Goal: Task Accomplishment & Management: Manage account settings

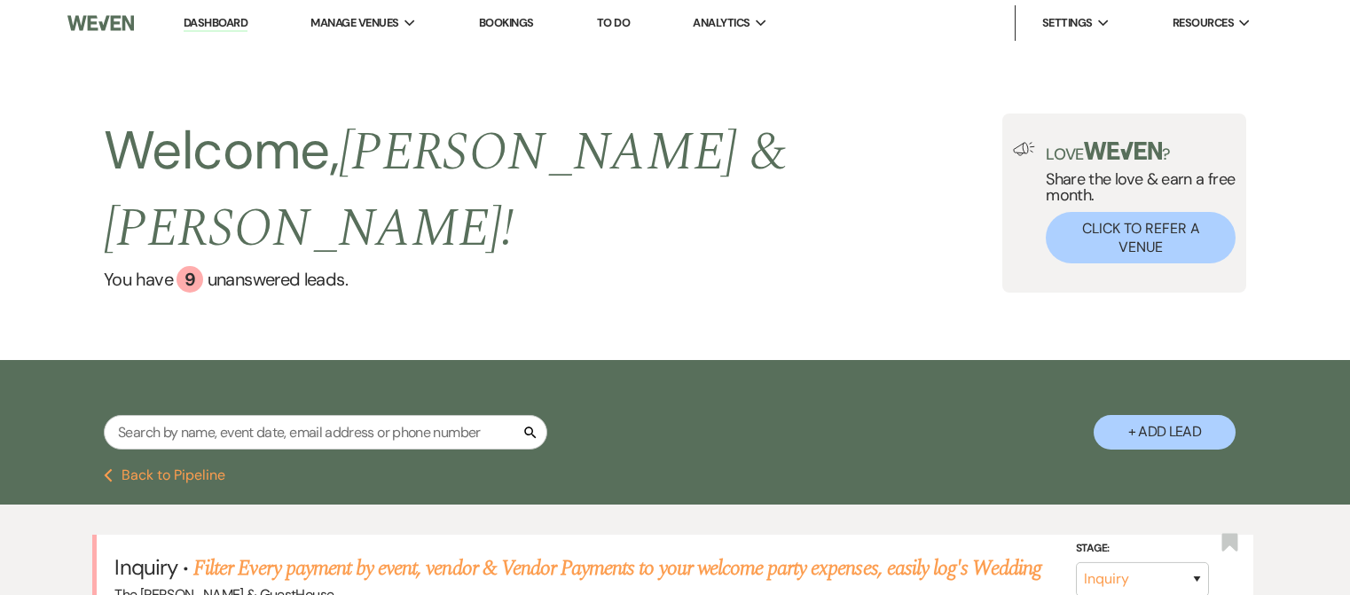
select select "4"
select select "6"
select select "5"
select select "6"
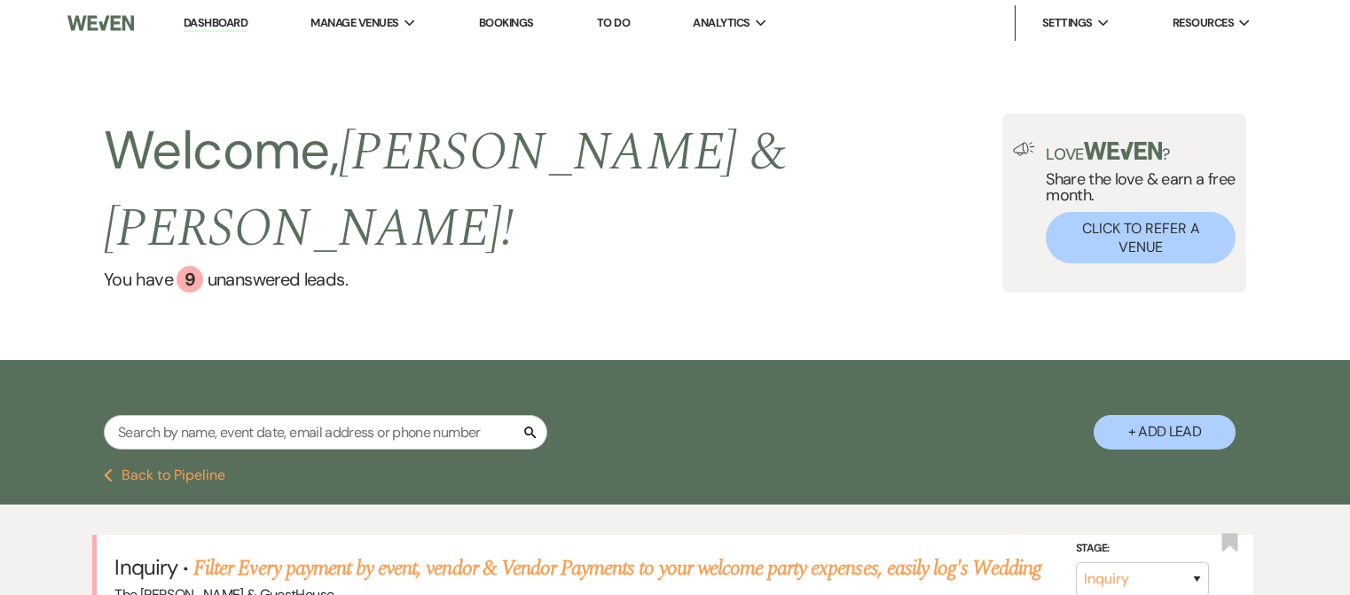
select select "8"
select select "4"
select select "8"
select select "3"
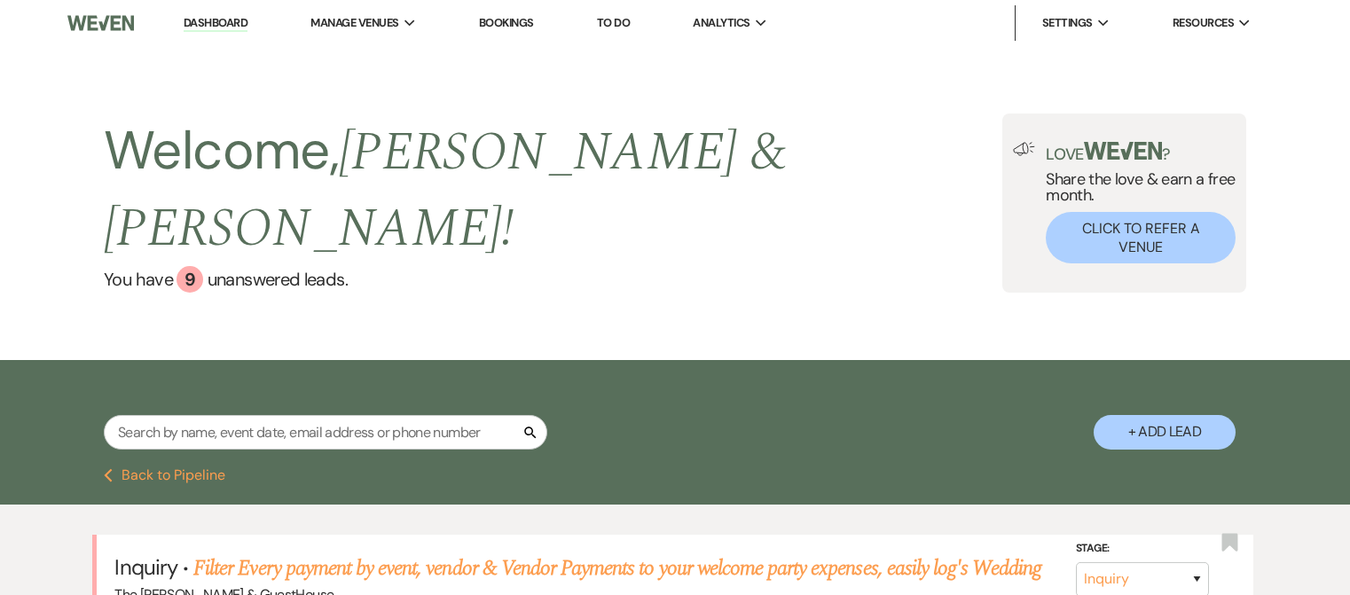
select select "5"
select select "8"
select select "3"
select select "2"
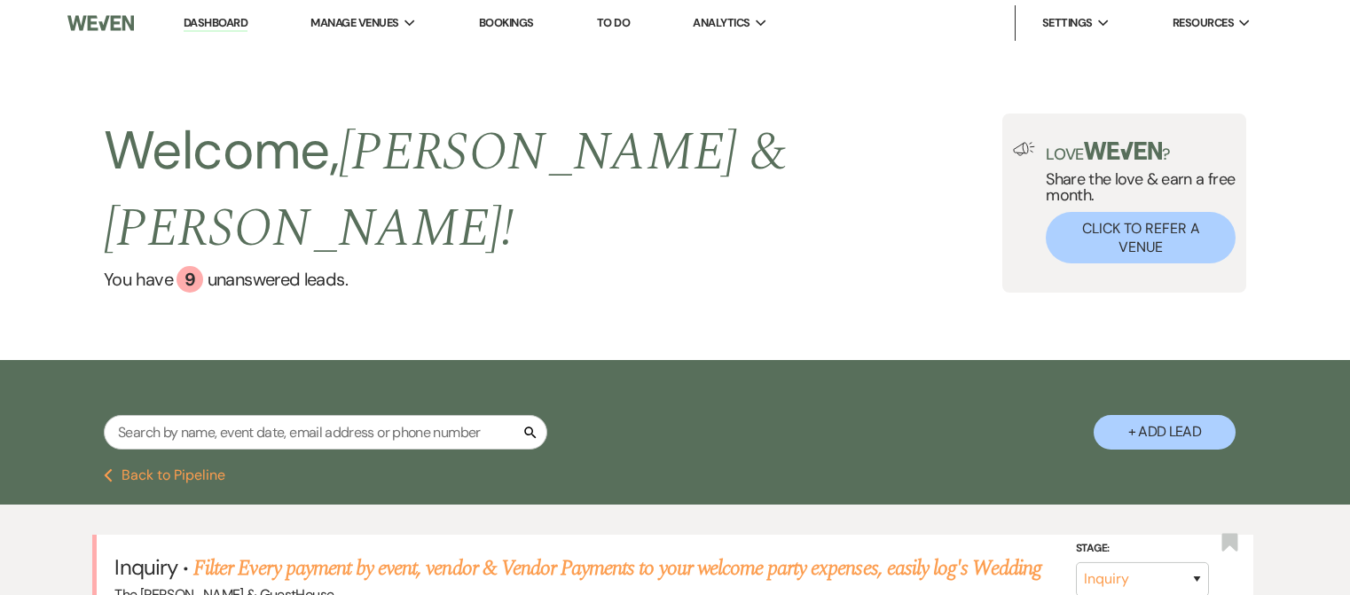
select select "4"
select select "8"
select select "3"
select select "8"
select select "3"
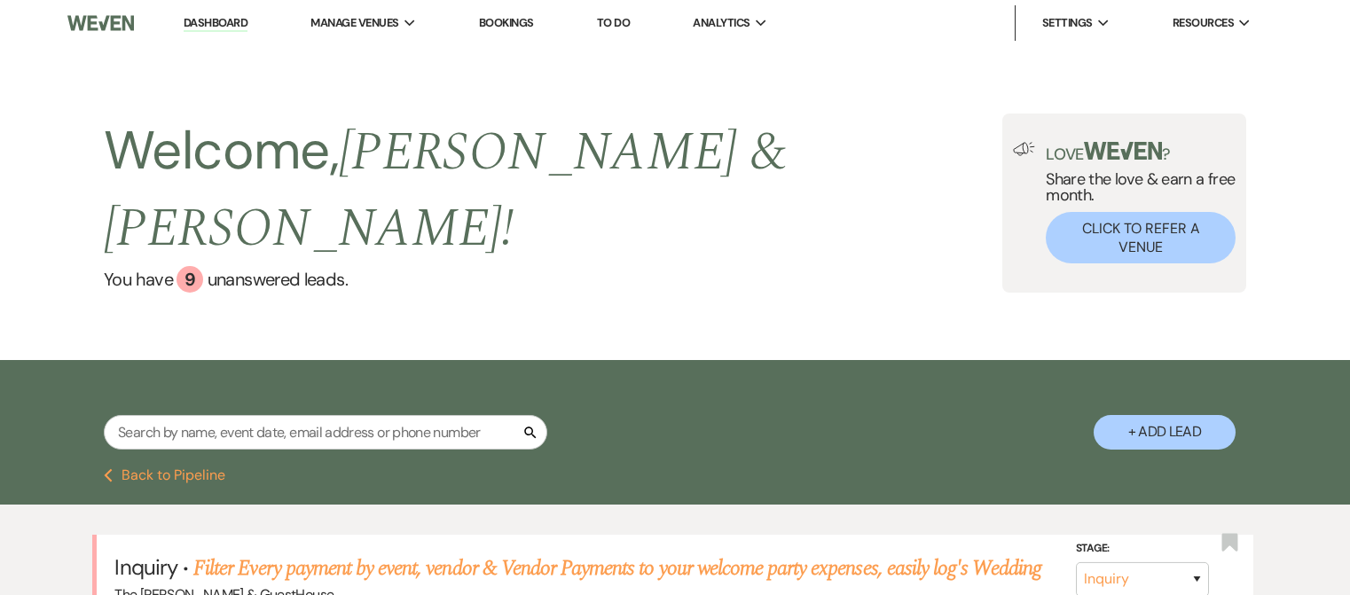
select select "6"
select select "8"
select select "1"
select select "6"
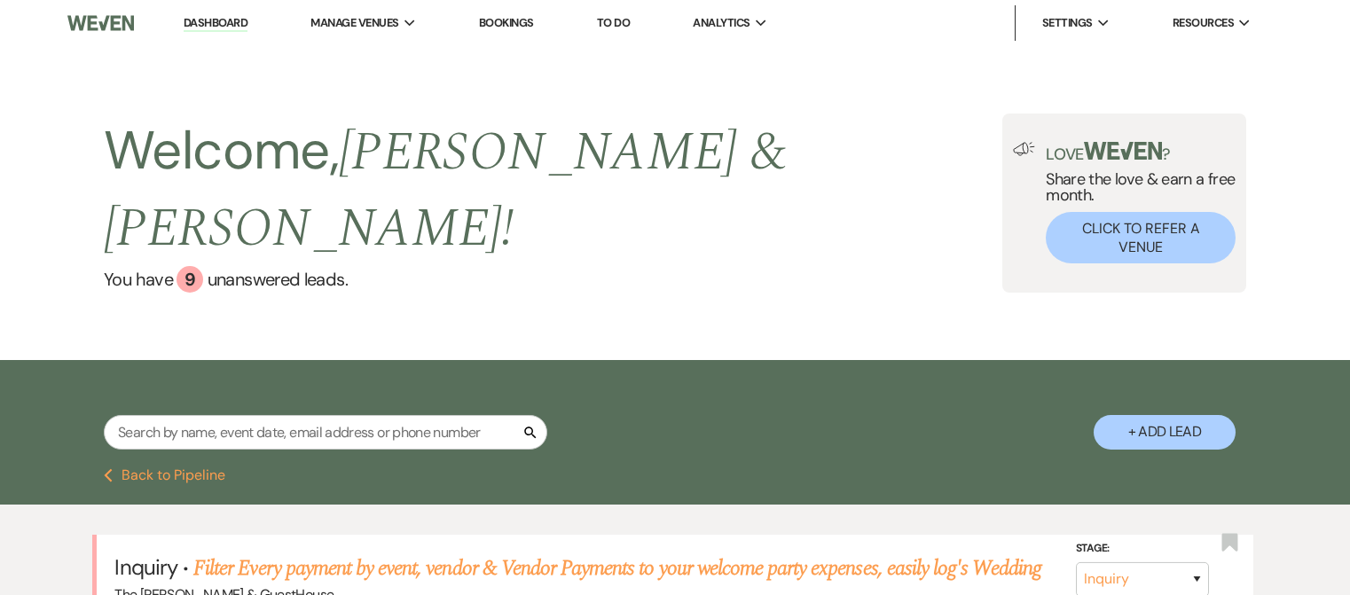
select select "8"
select select "3"
select select "5"
select select "8"
select select "6"
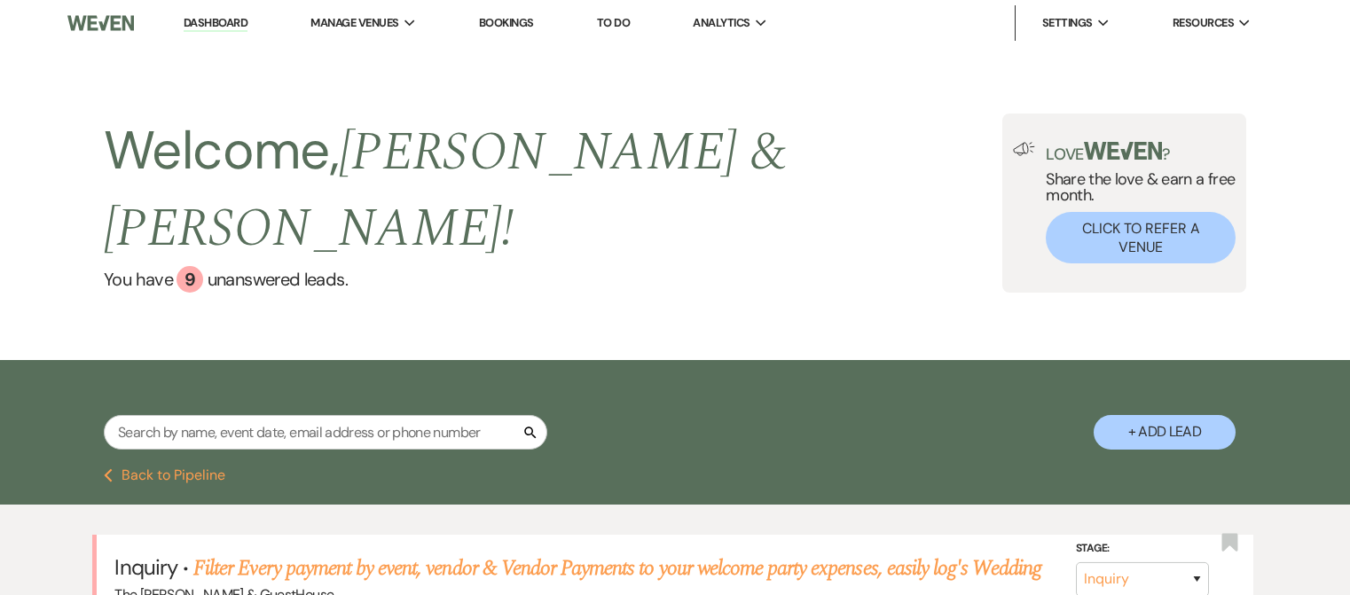
select select "2"
select select "8"
select select "6"
select select "8"
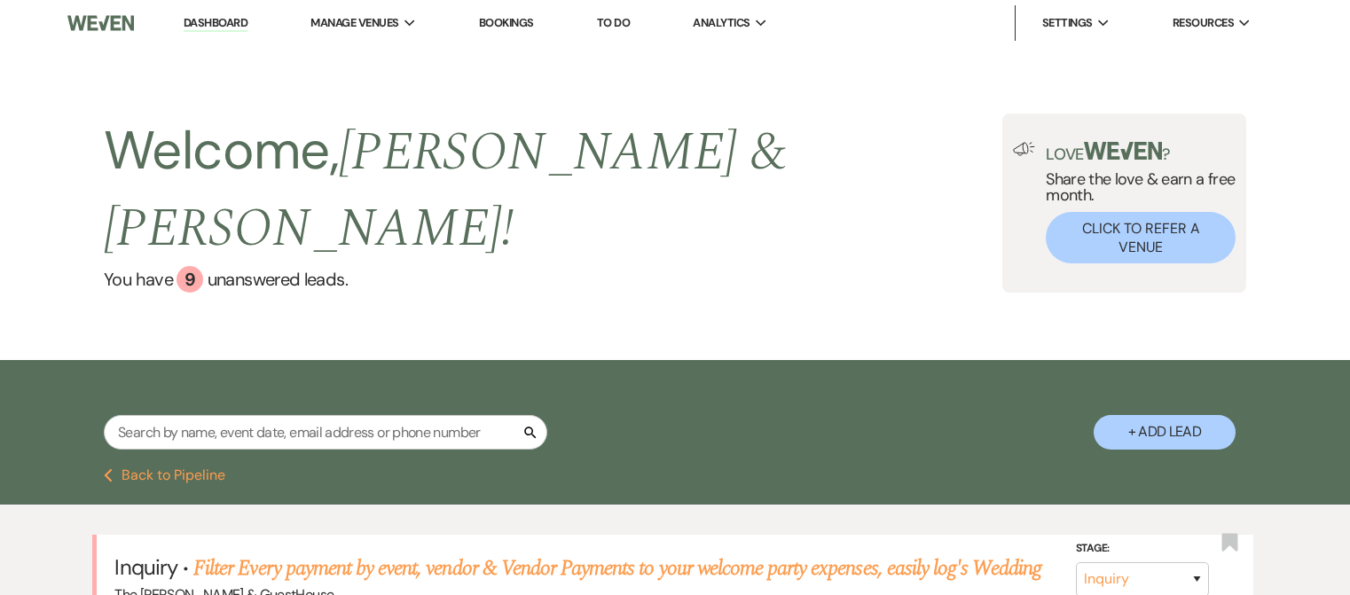
select select "4"
select select "8"
select select "6"
select select "2"
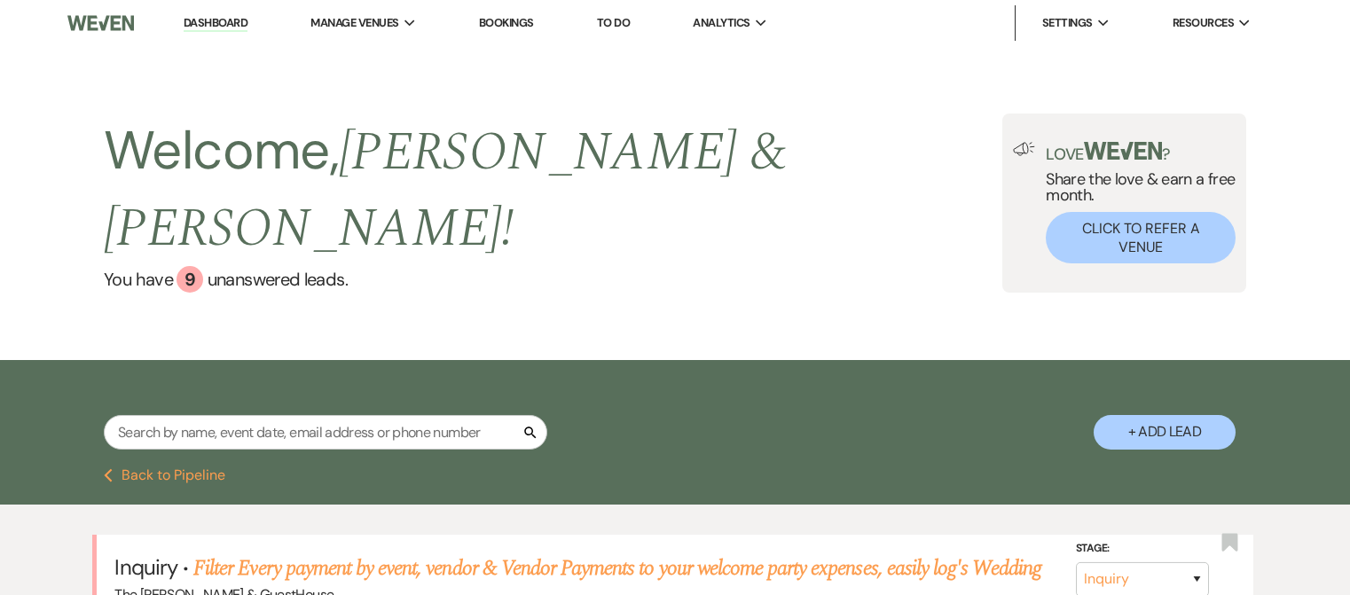
select select "6"
select select "8"
select select "3"
select select "2"
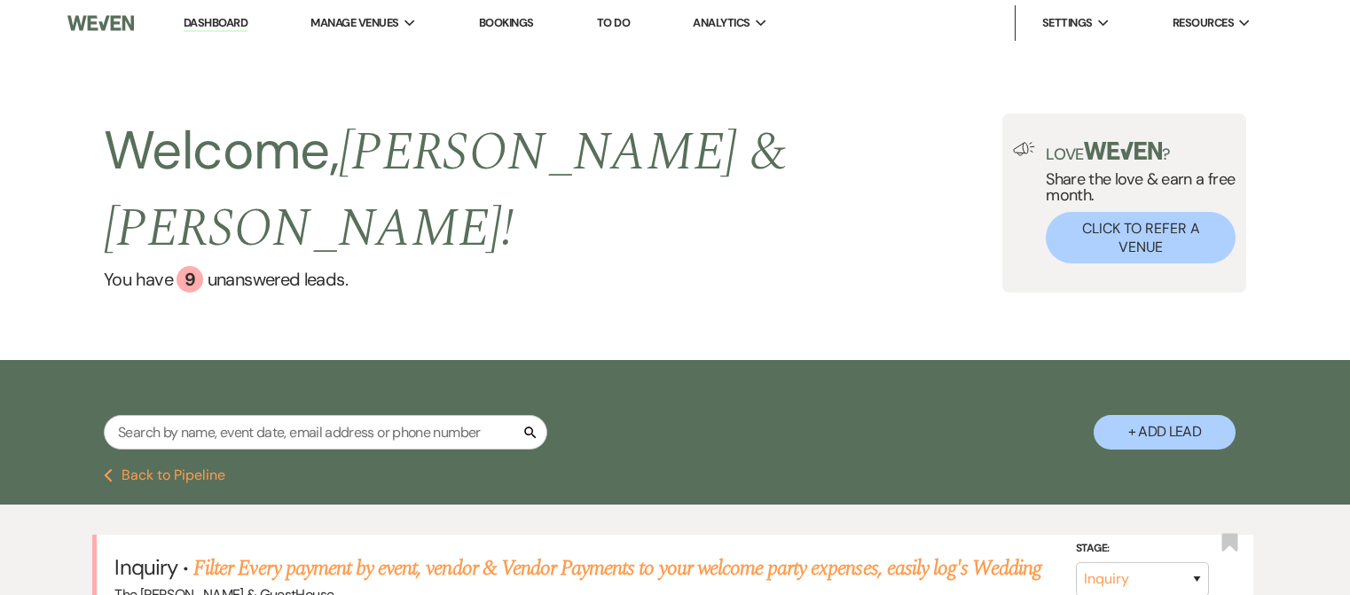
select select "6"
select select "2"
select select "4"
select select "2"
select select "5"
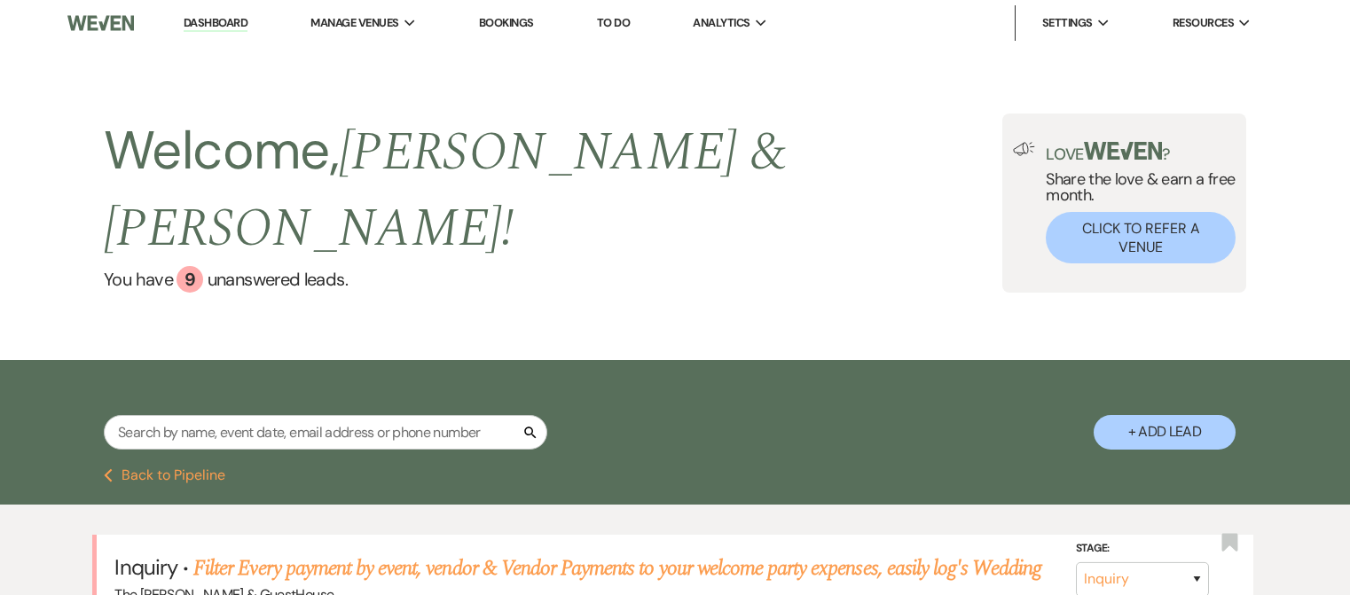
select select "6"
select select "2"
select select "8"
select select "7"
select select "6"
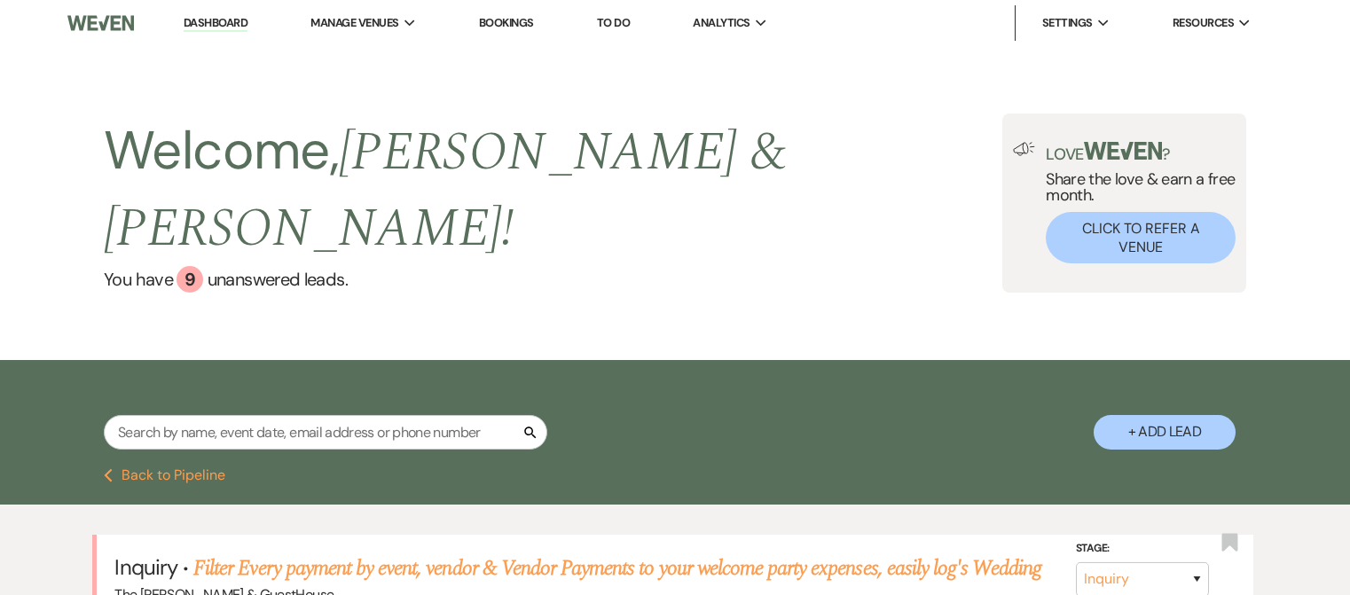
select select "6"
select select "5"
select select "8"
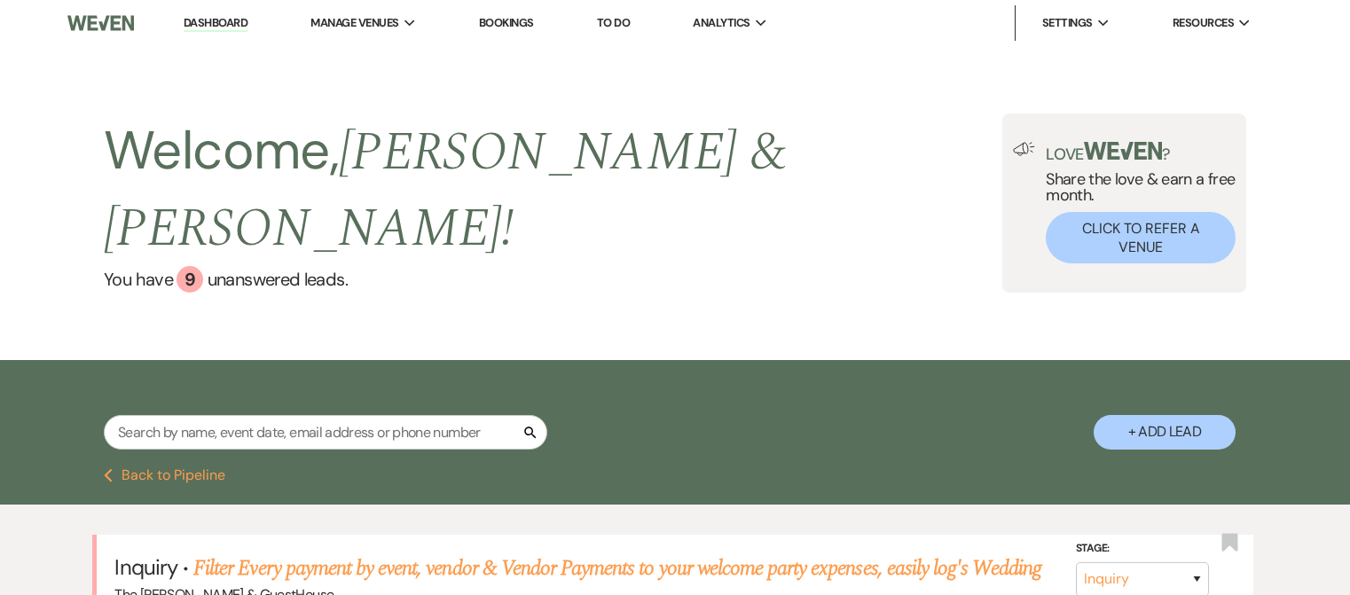
select select "6"
select select "2"
select select "8"
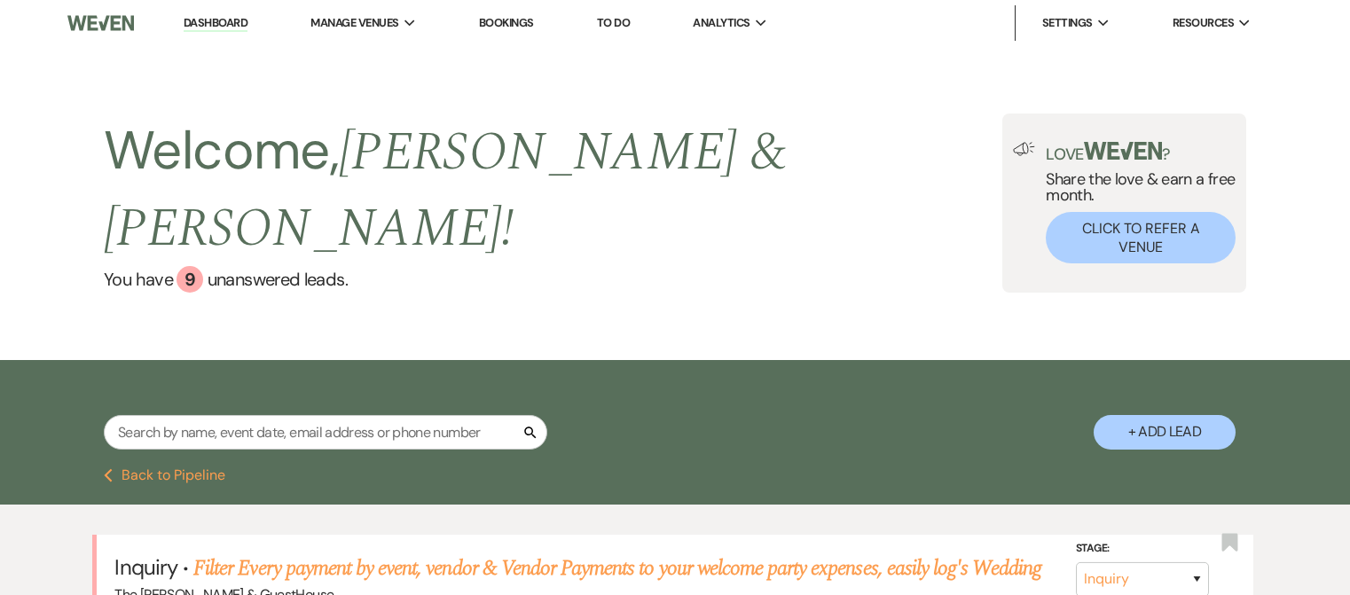
select select "3"
select select "2"
select select "6"
select select "2"
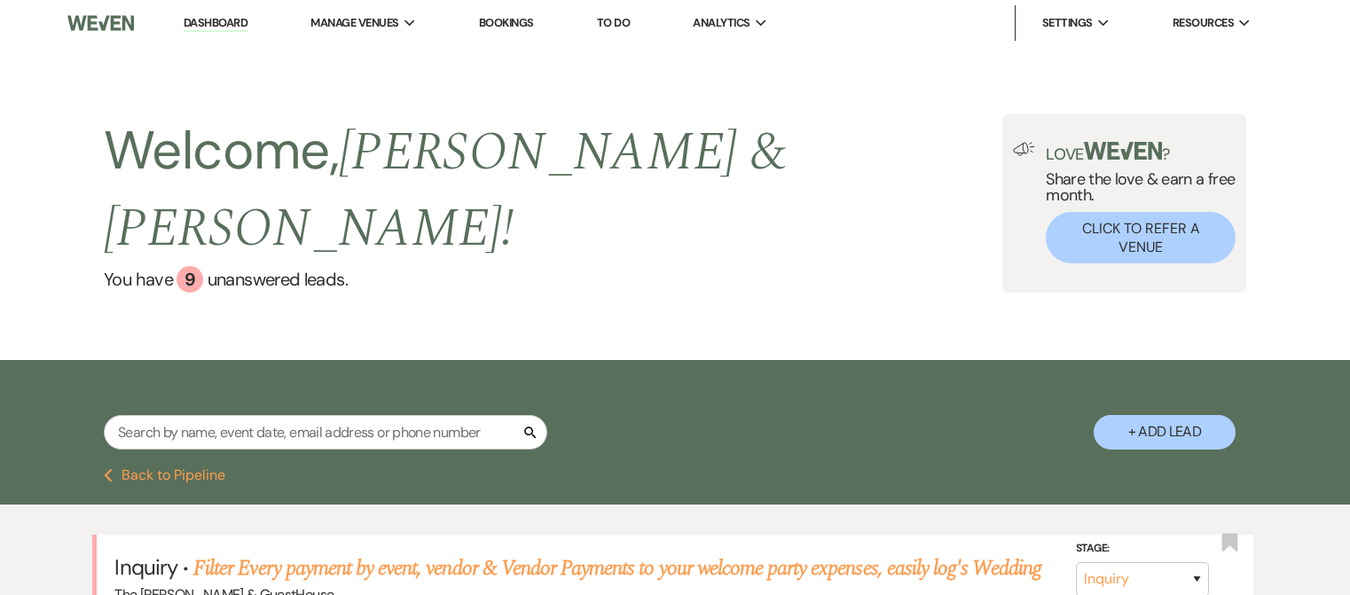
select select "8"
select select "6"
select select "2"
select select "6"
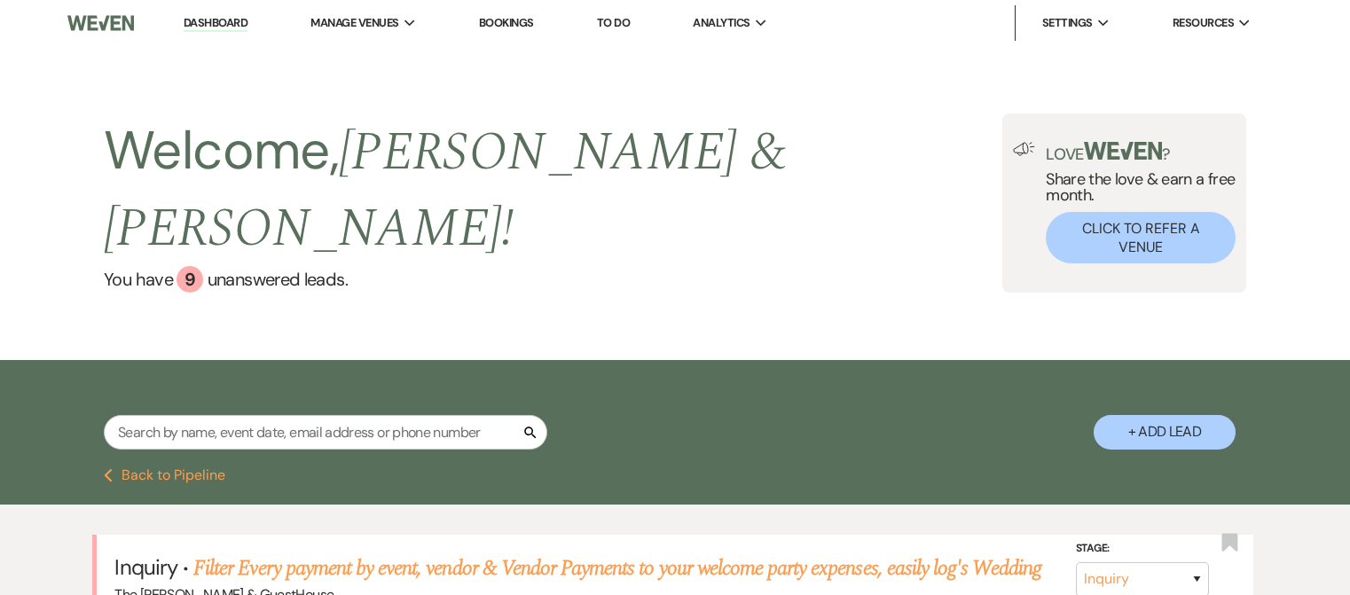
select select "8"
select select "1"
select select "2"
select select "8"
select select "7"
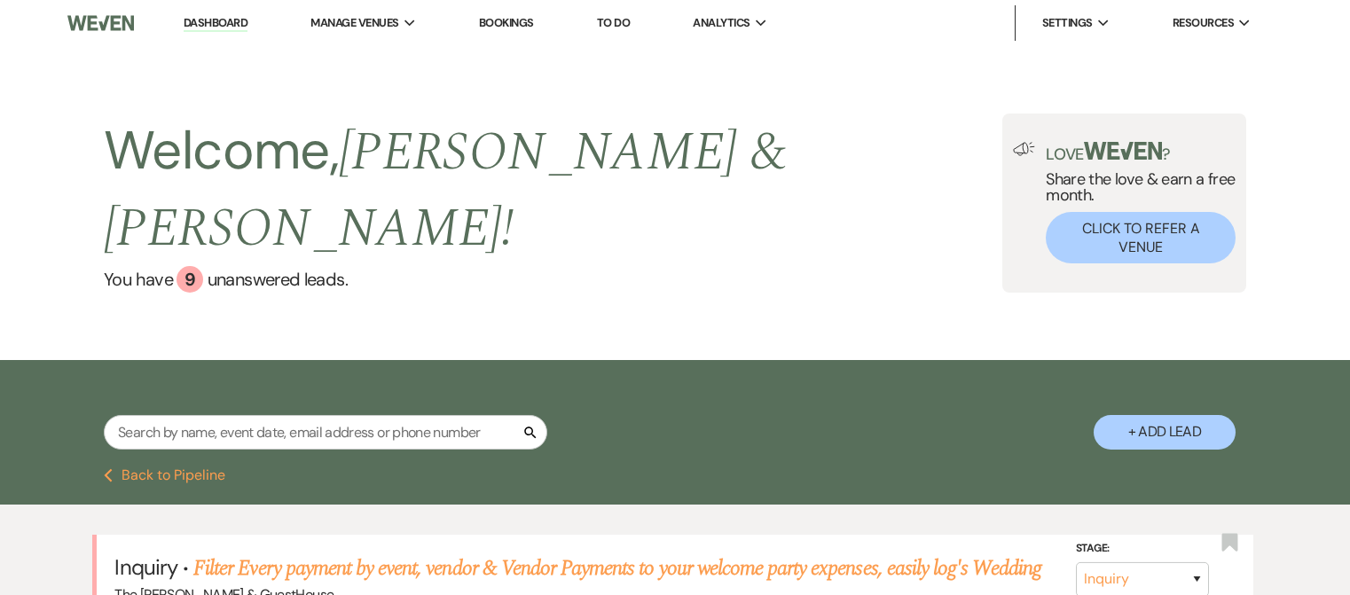
select select "8"
select select "7"
select select "6"
select select "8"
select select "6"
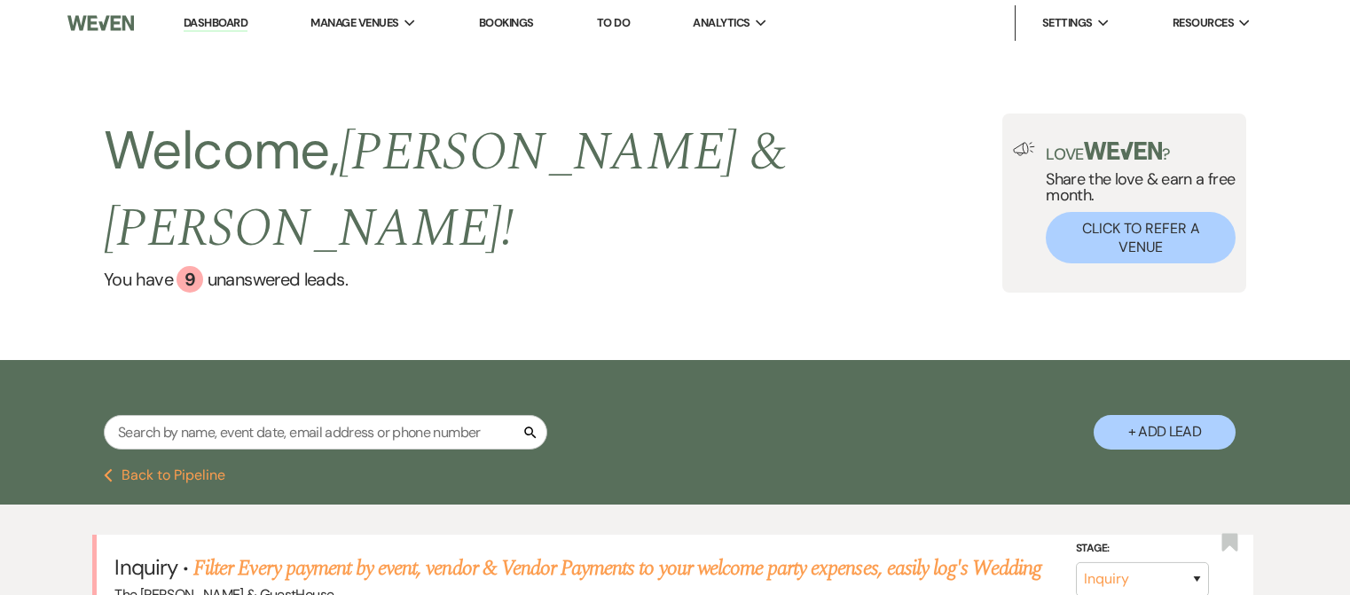
select select "2"
select select "6"
select select "2"
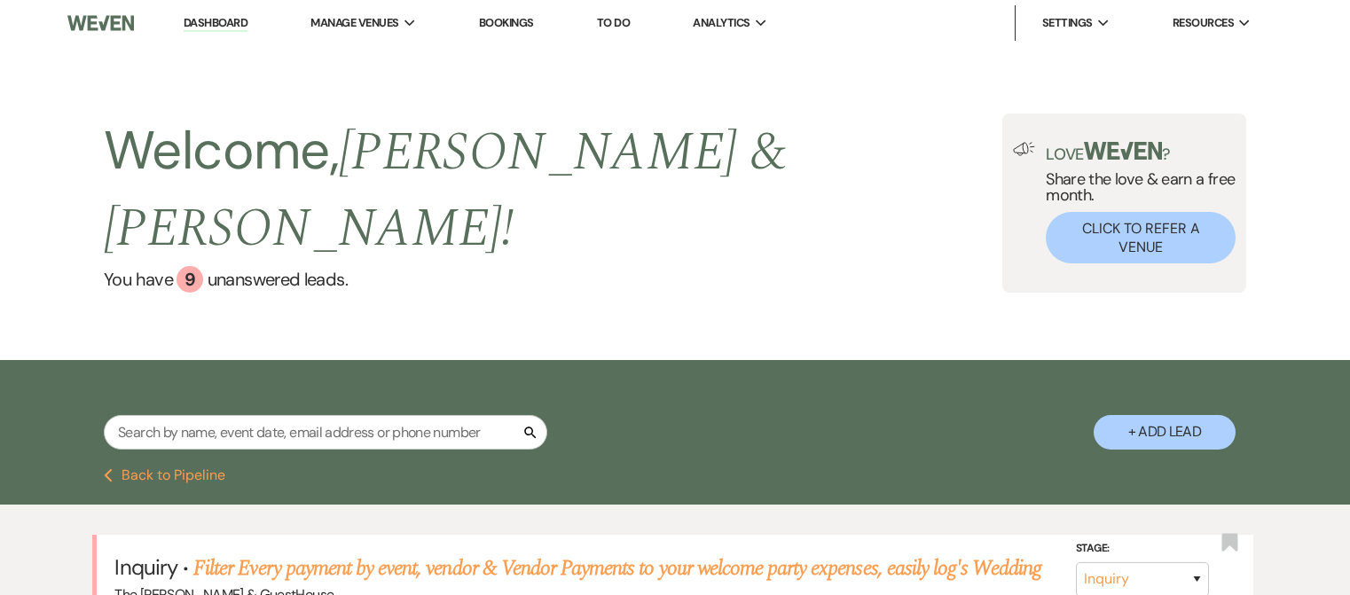
select select "2"
select select "8"
select select "3"
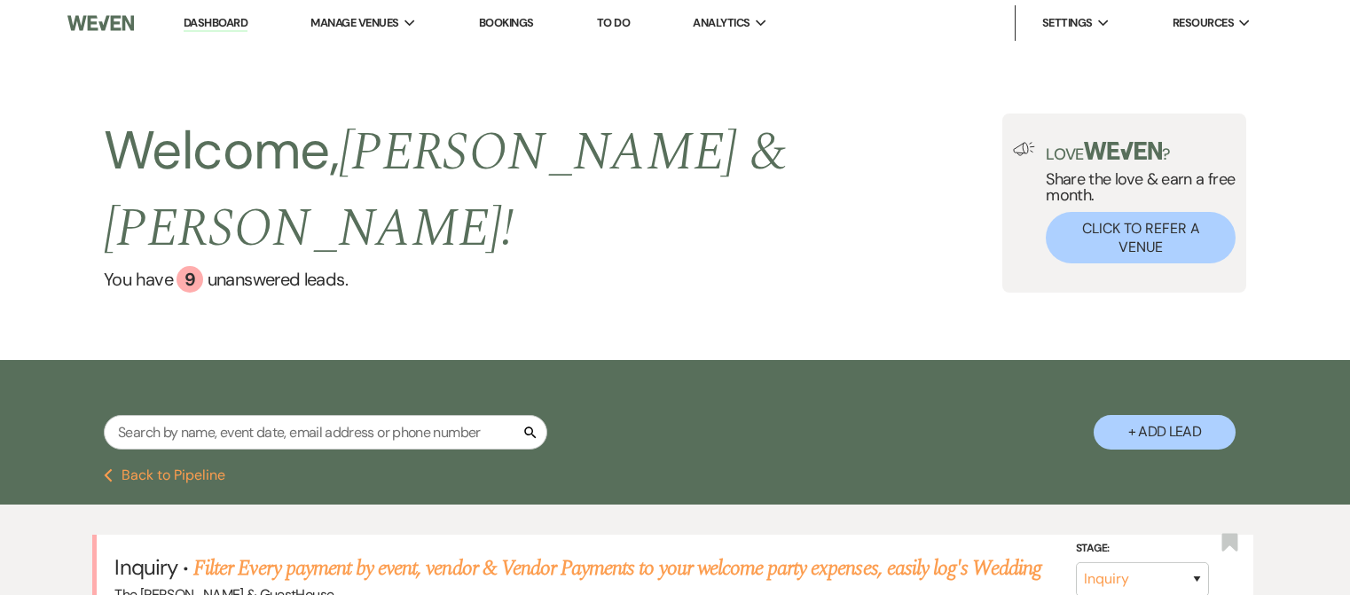
select select "8"
select select "6"
select select "5"
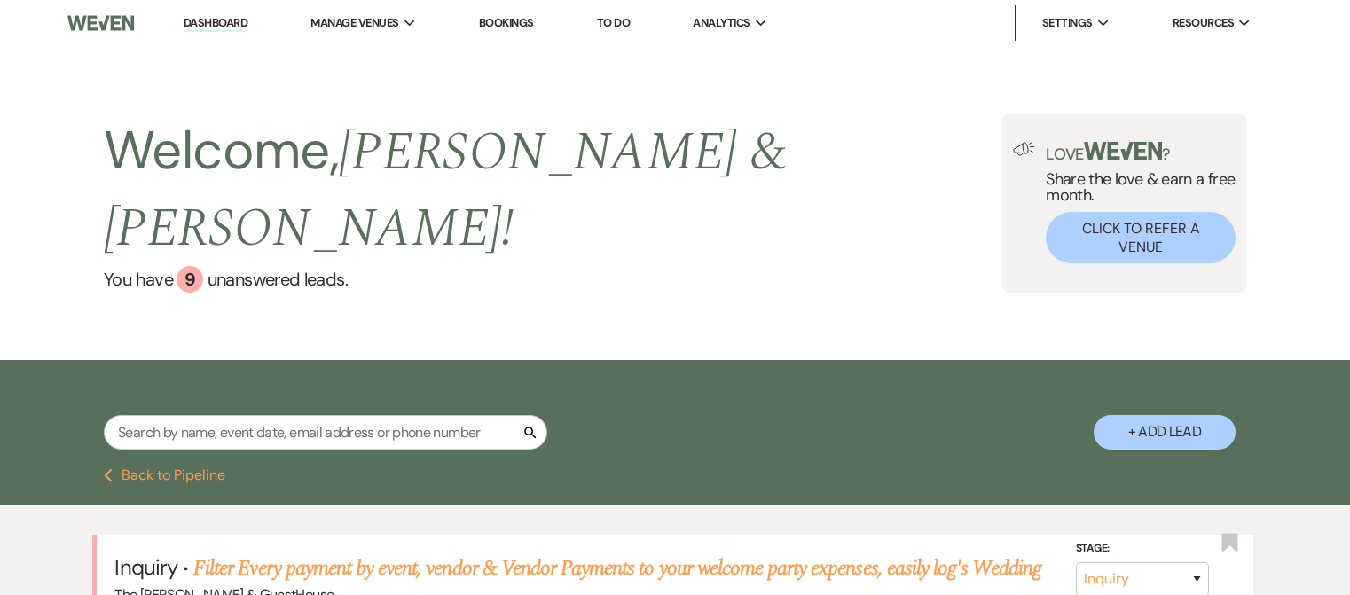
select select "2"
select select "8"
select select "1"
select select "6"
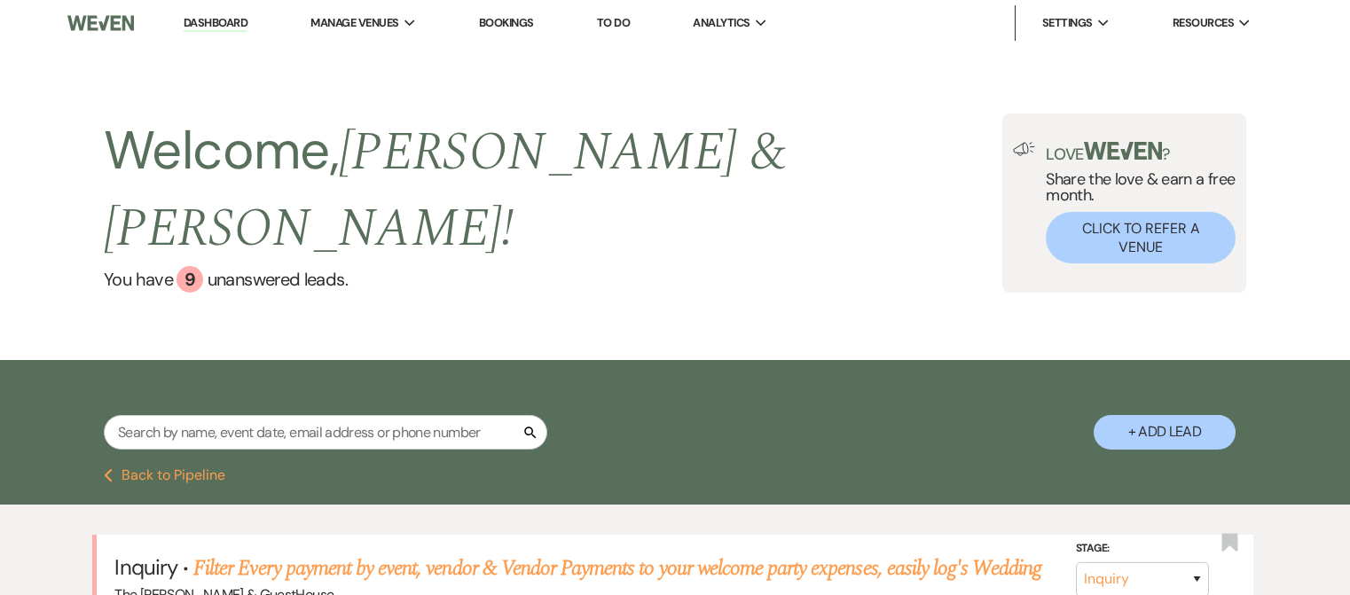
select select "2"
select select "5"
select select "2"
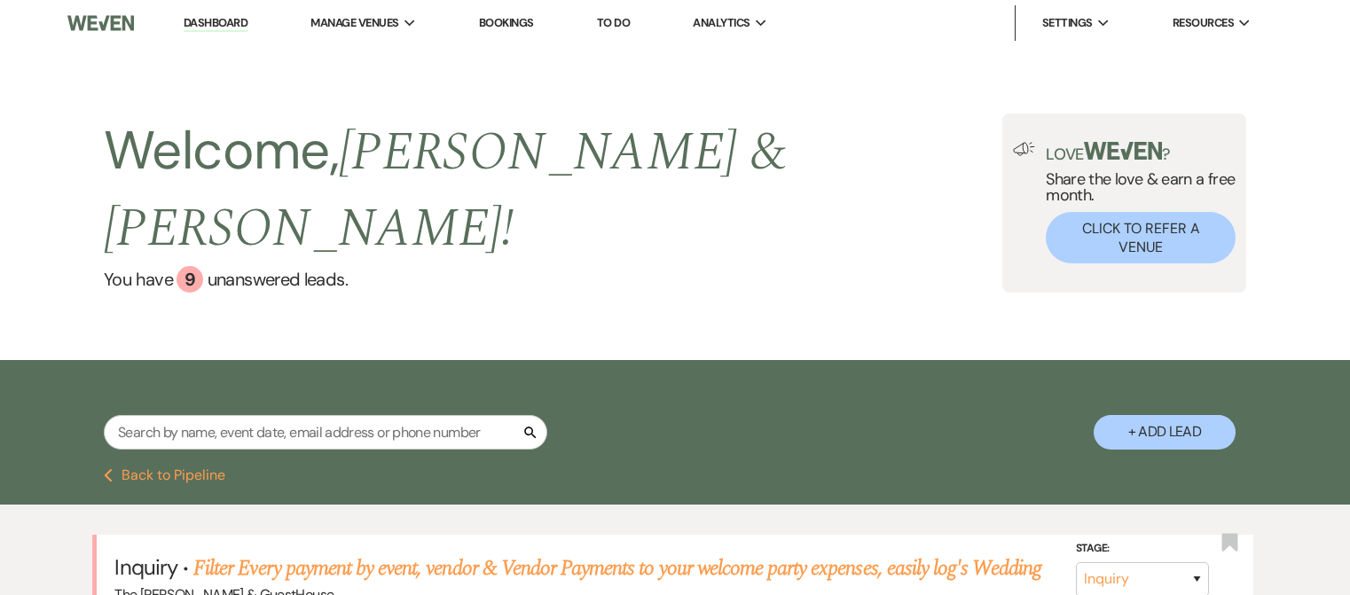
select select "2"
select select "5"
select select "4"
select select "8"
select select "4"
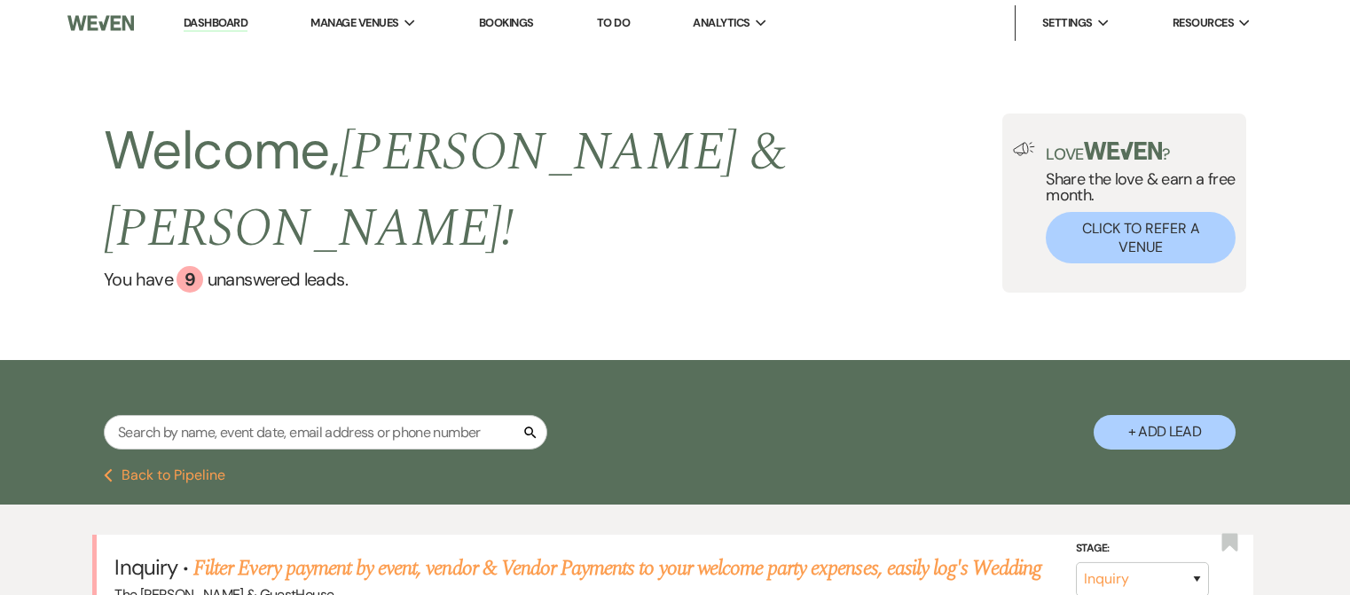
select select "5"
select select "6"
select select "2"
select select "6"
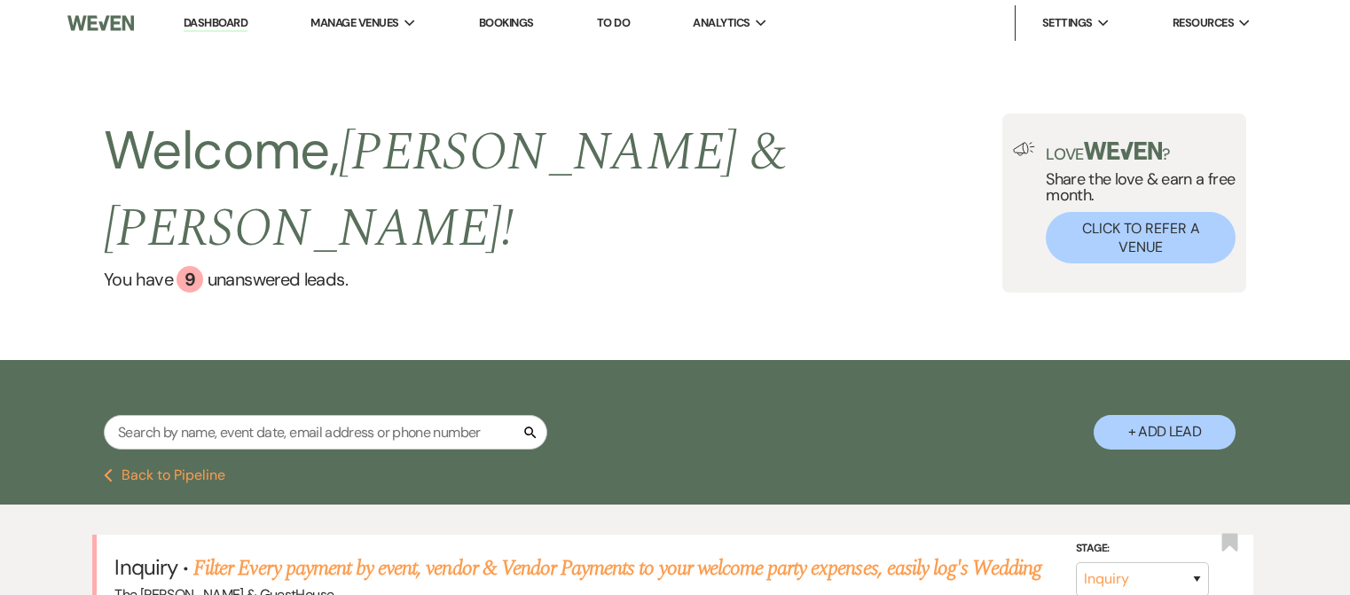
select select "5"
select select "6"
select select "2"
select select "8"
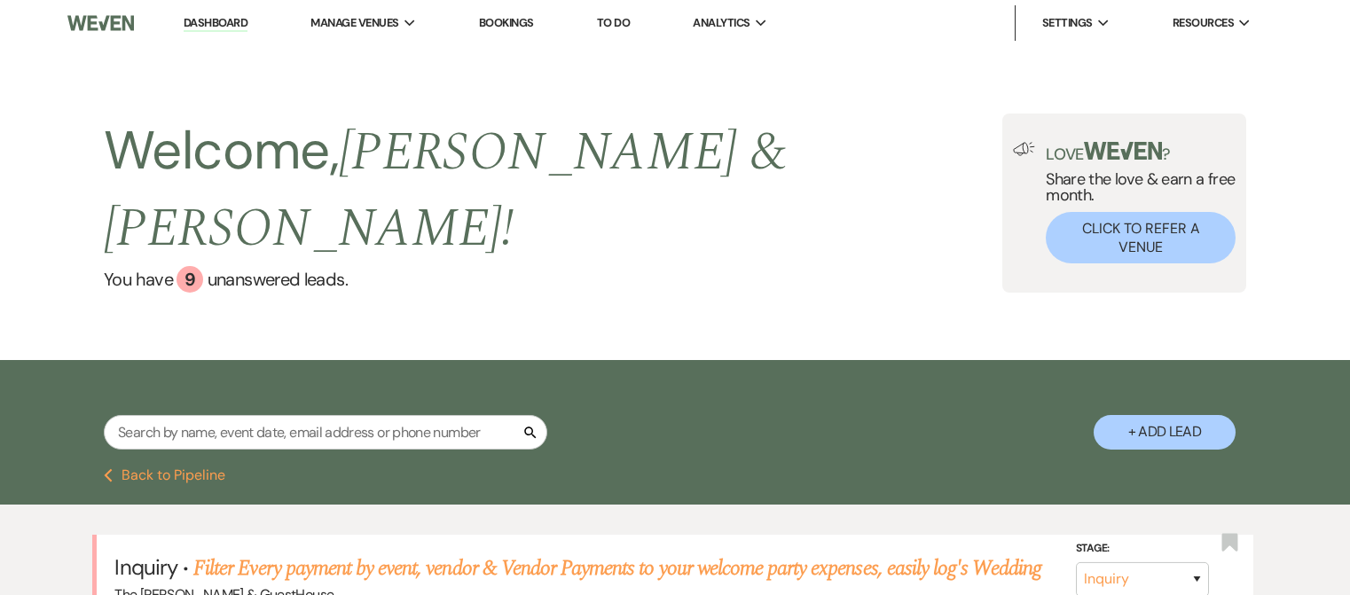
select select "1"
select select "8"
select select "1"
select select "5"
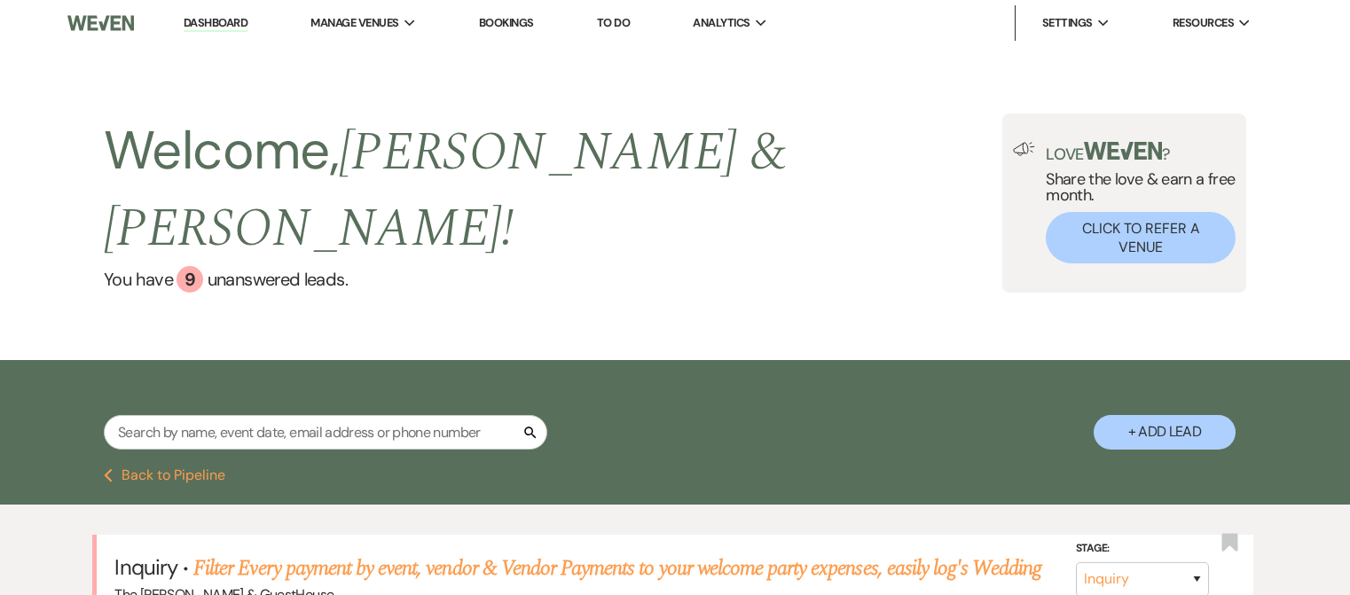
select select "6"
select select "2"
select select "6"
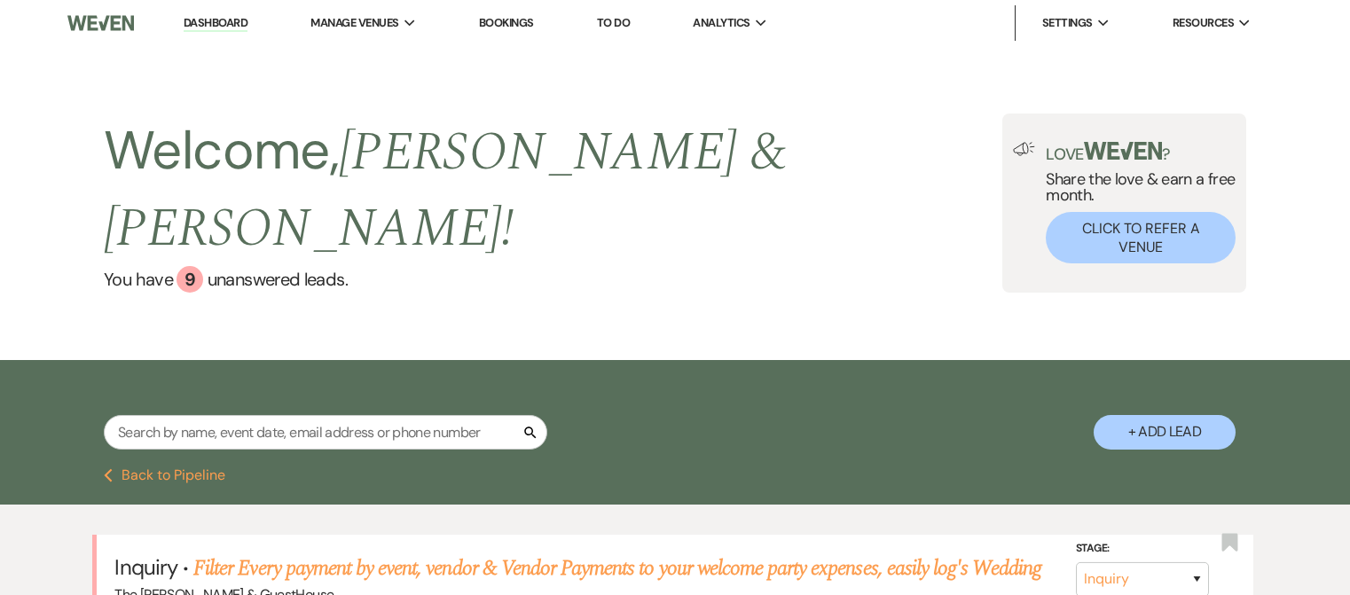
select select "5"
select select "6"
select select "5"
select select "8"
select select "6"
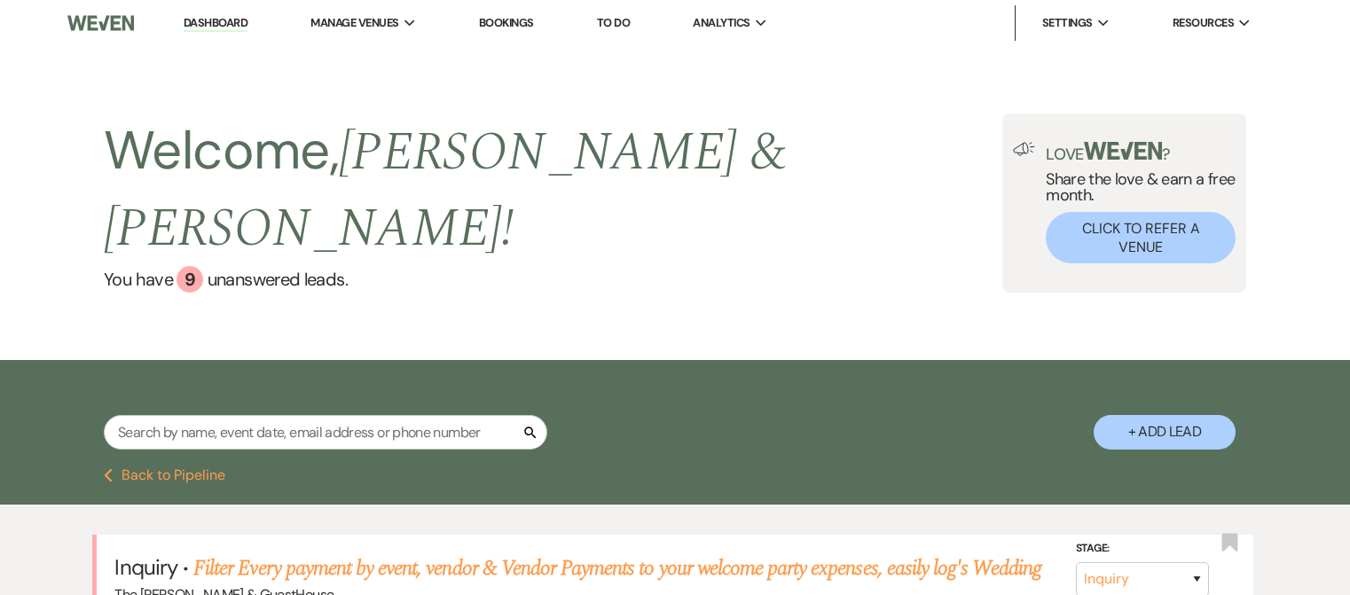
select select "8"
select select "2"
select select "5"
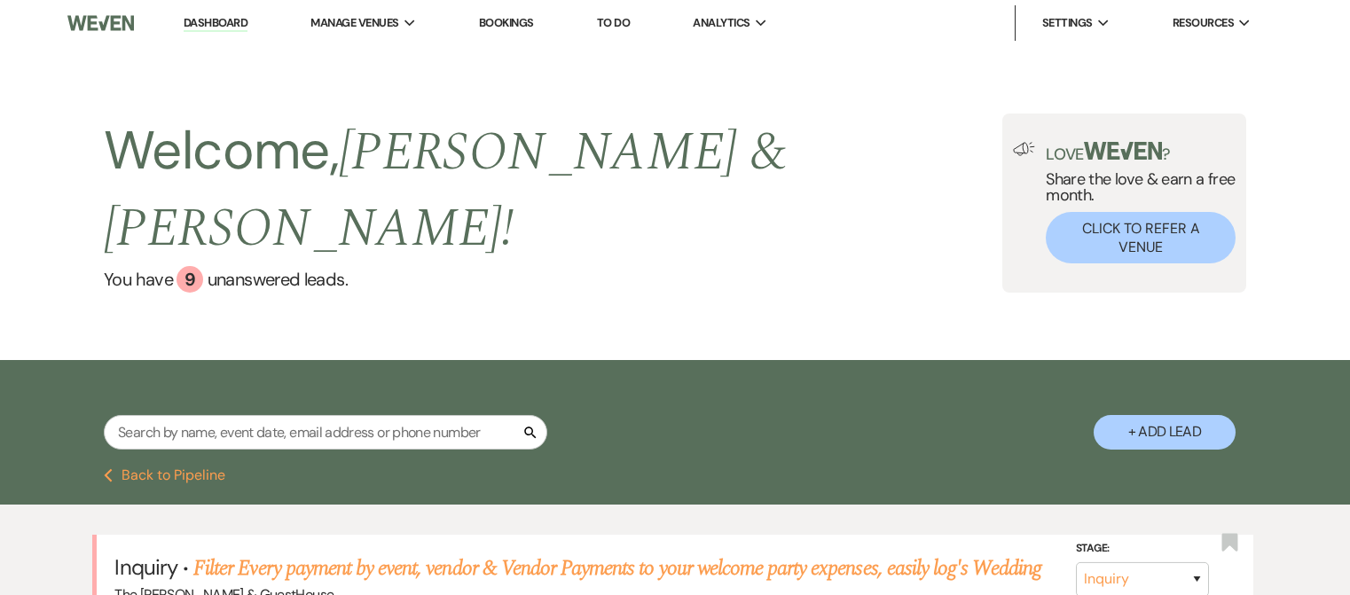
select select "5"
select select "4"
select select "5"
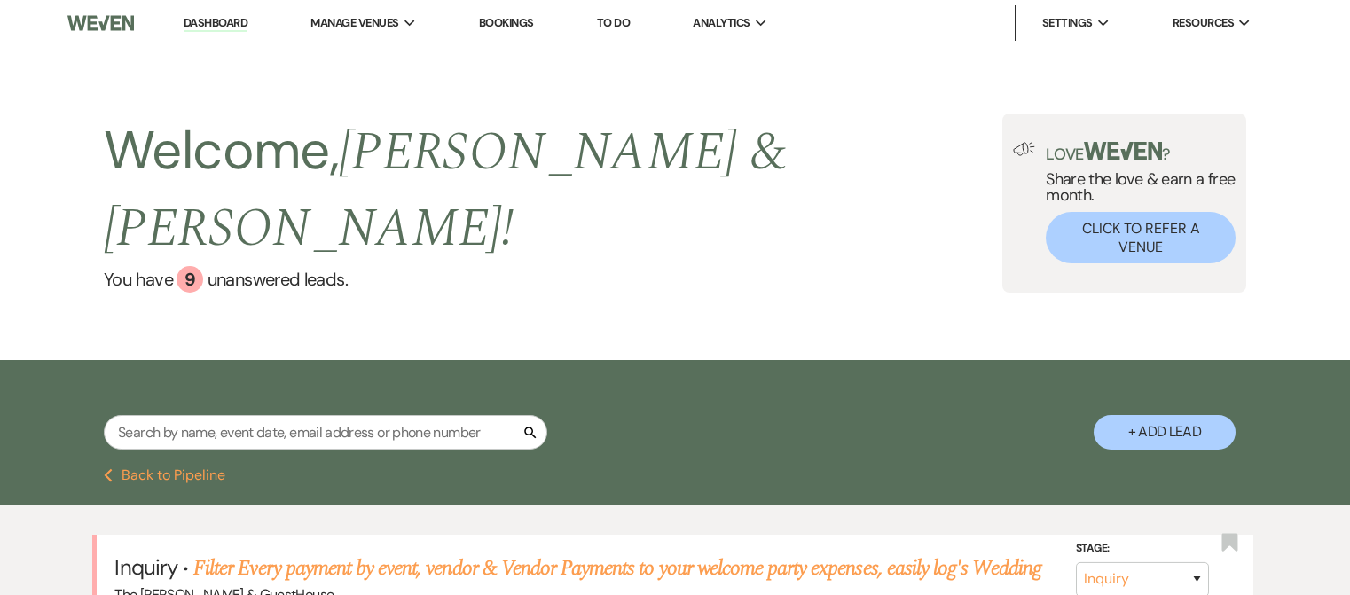
select select "8"
select select "5"
select select "4"
select select "8"
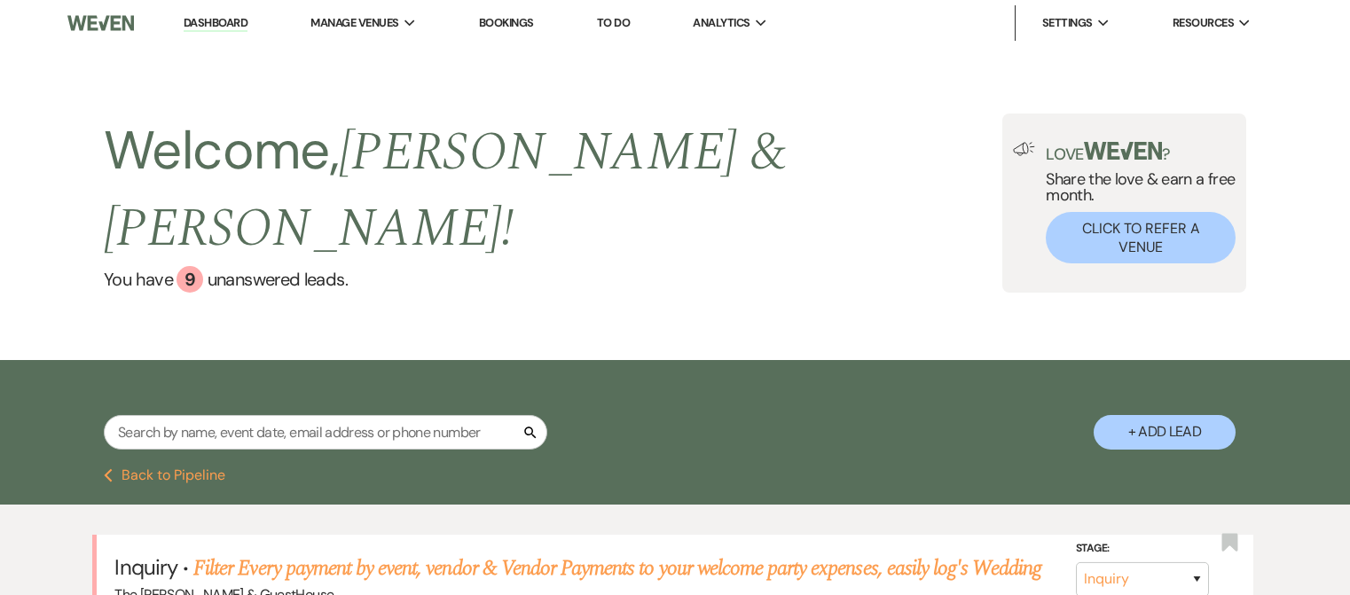
select select "6"
select select "2"
select select "8"
select select "6"
select select "8"
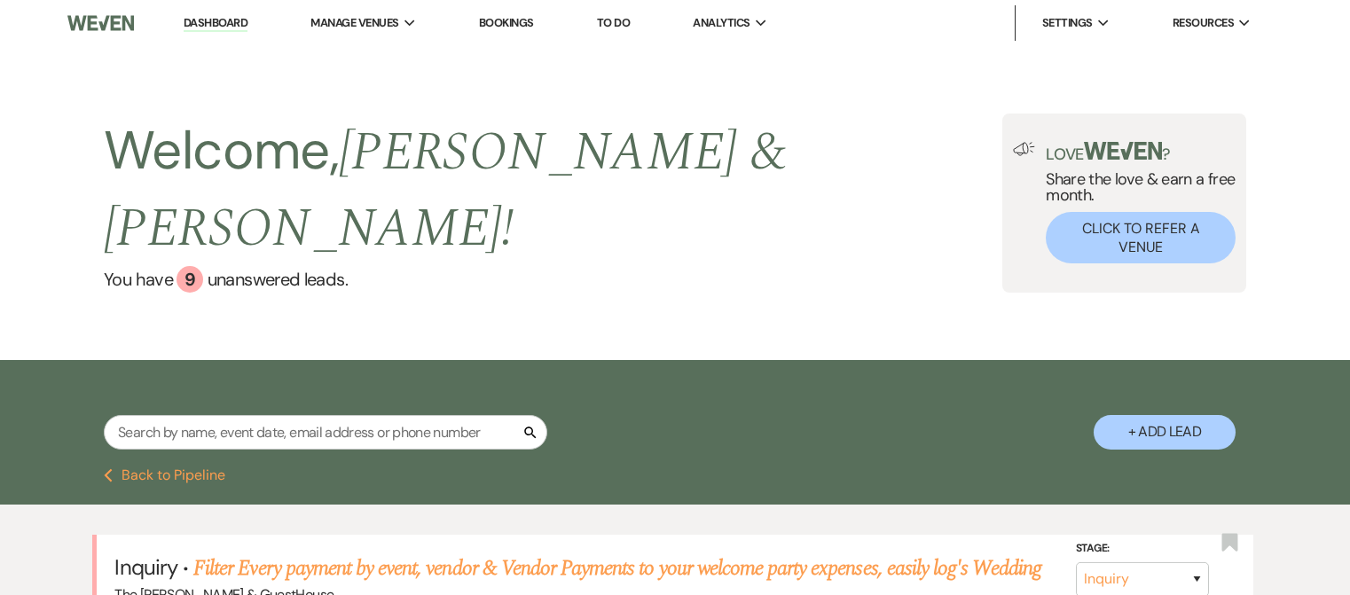
select select "6"
select select "5"
select select "2"
select select "8"
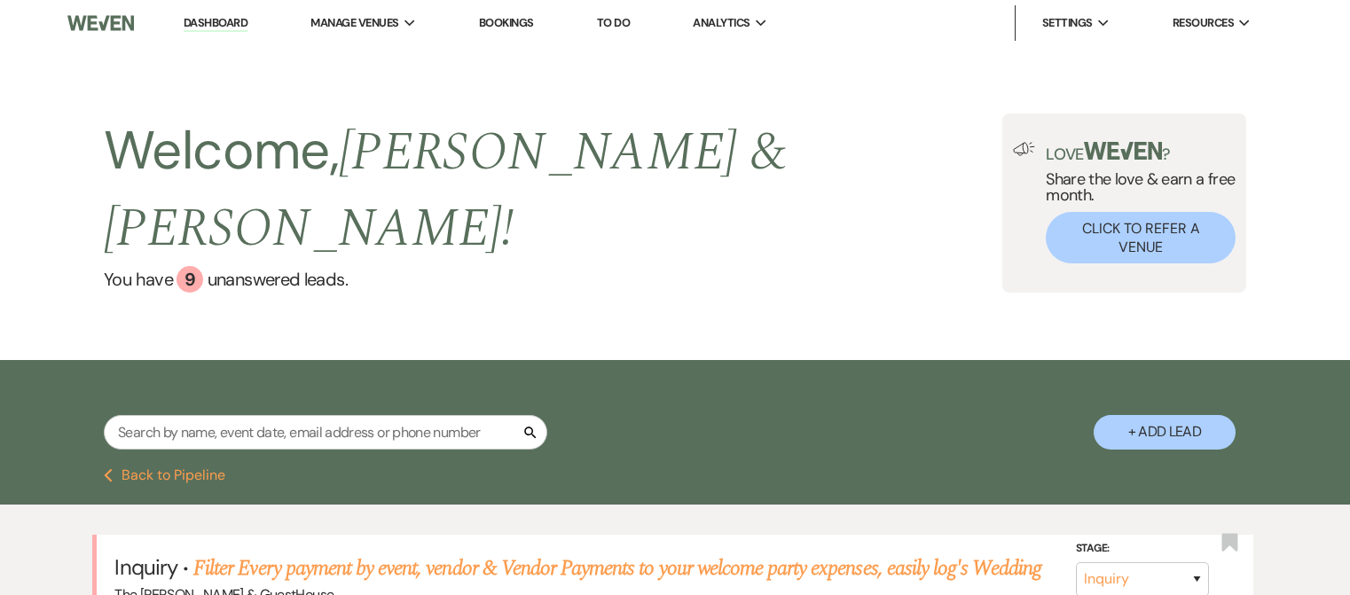
select select "6"
select select "5"
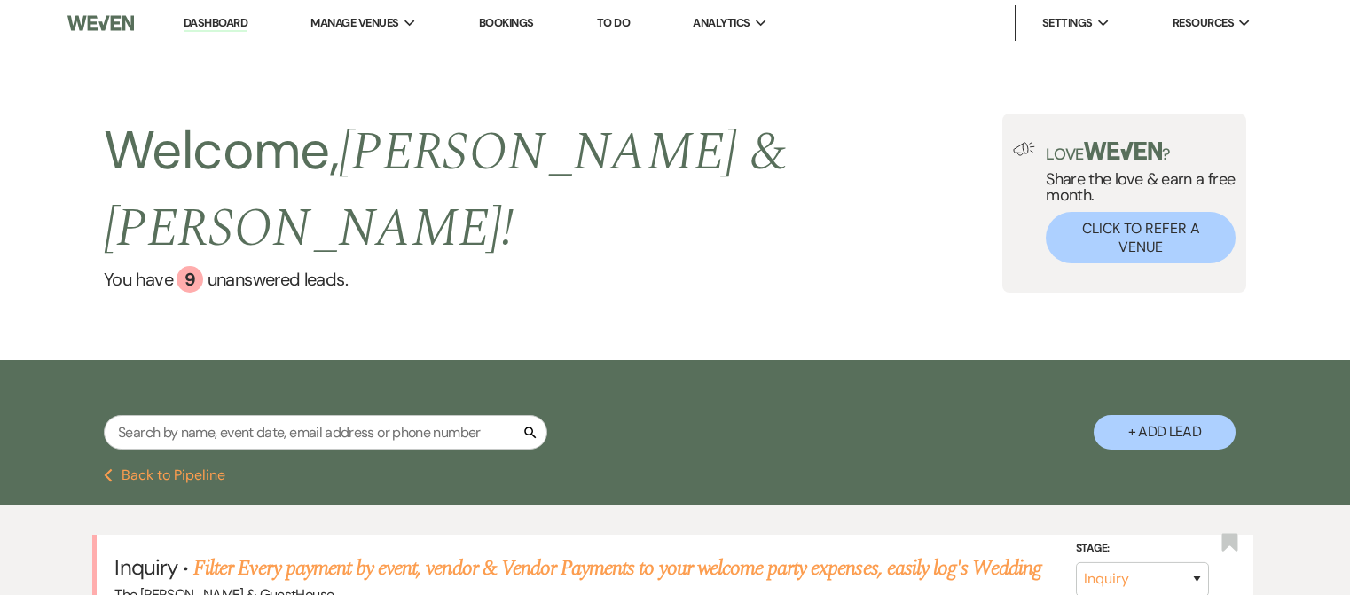
select select "8"
select select "5"
select select "8"
select select "6"
select select "2"
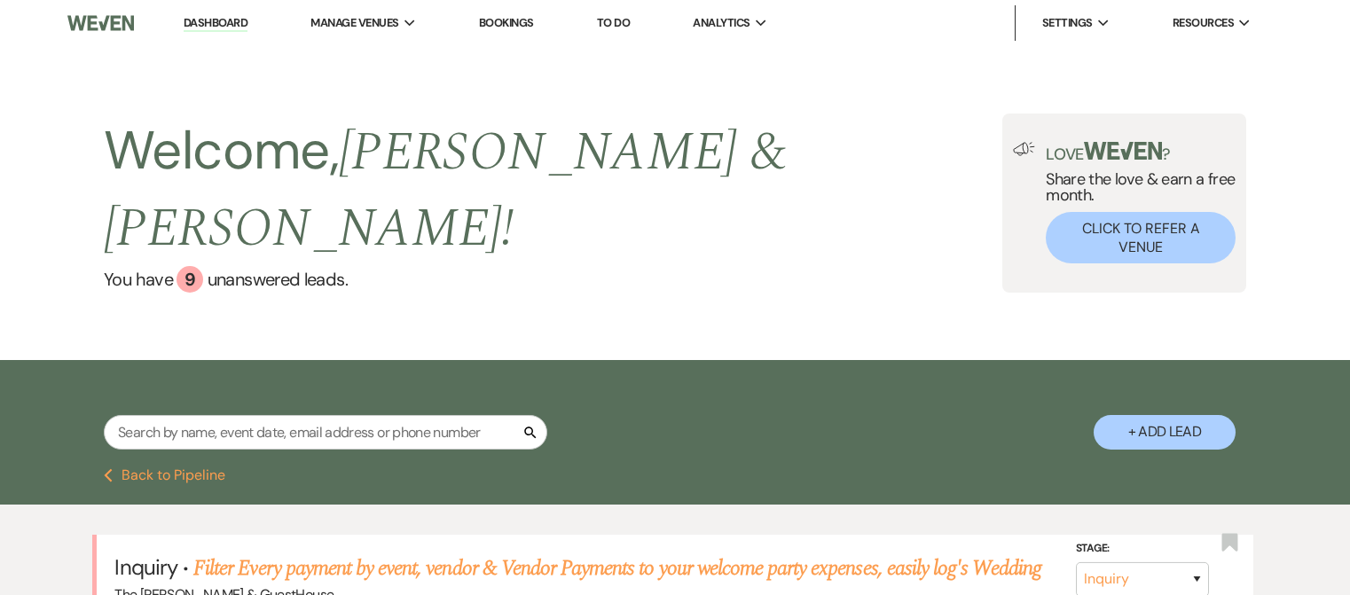
select select "8"
select select "6"
select select "8"
select select "1"
select select "6"
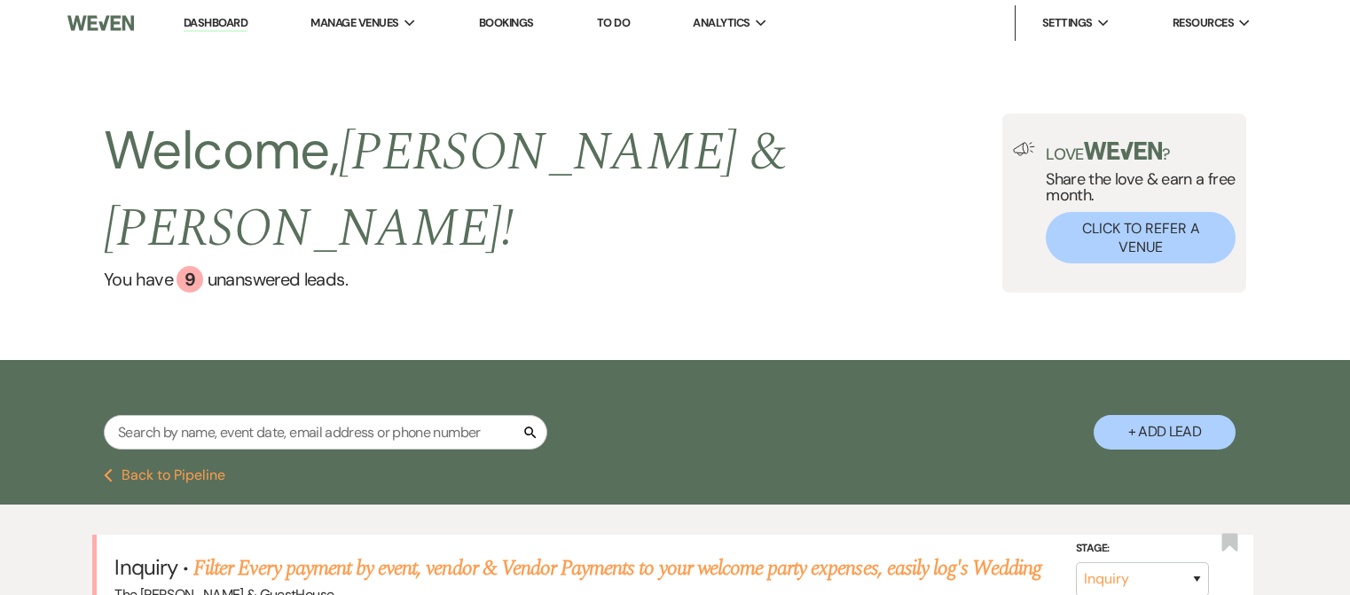
select select "8"
select select "1"
select select "5"
select select "2"
select select "8"
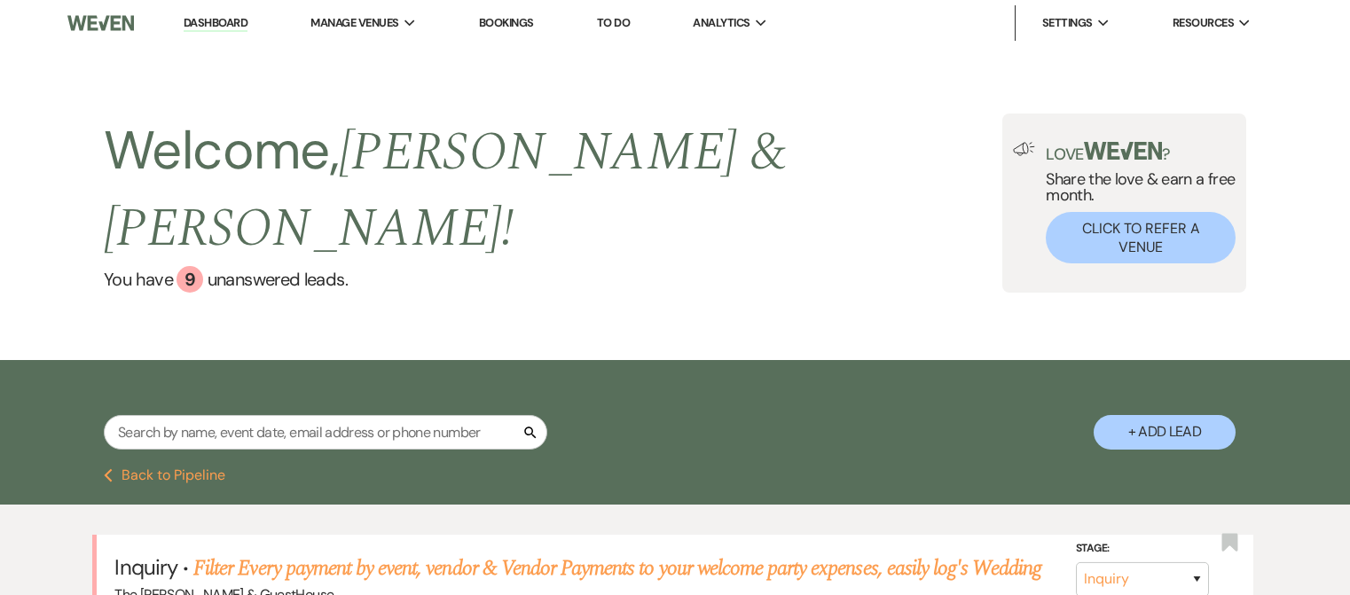
select select "7"
select select "8"
select select "5"
select select "8"
select select "5"
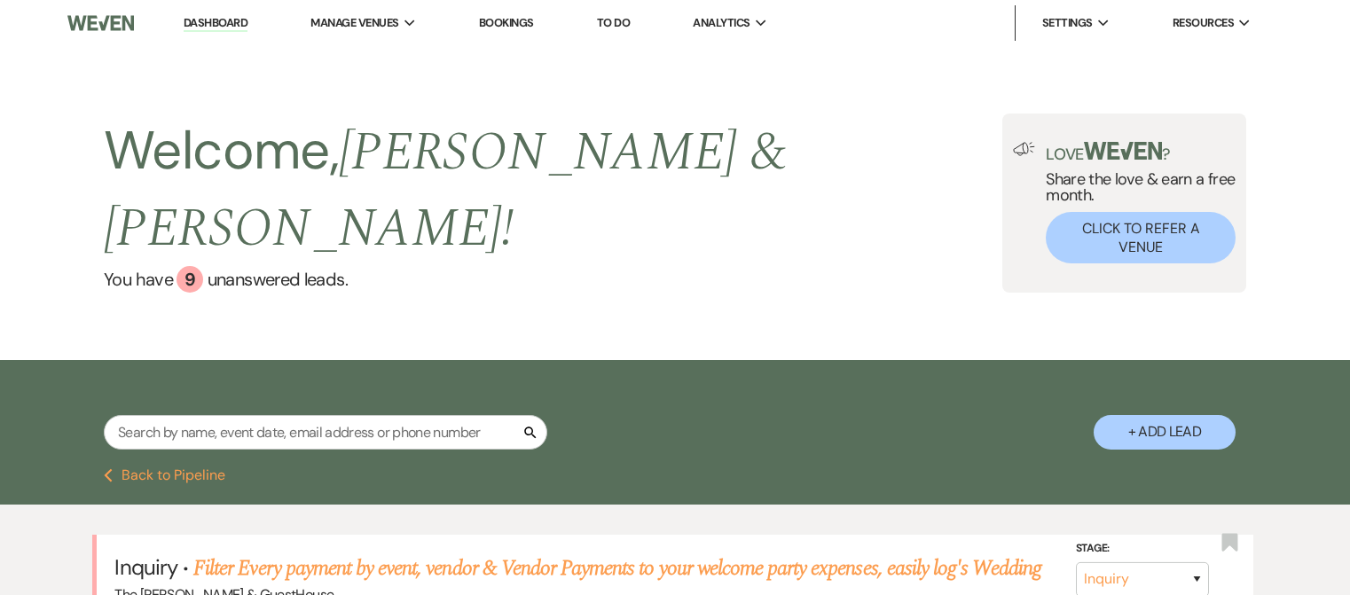
select select "2"
select select "8"
select select "6"
select select "8"
select select "4"
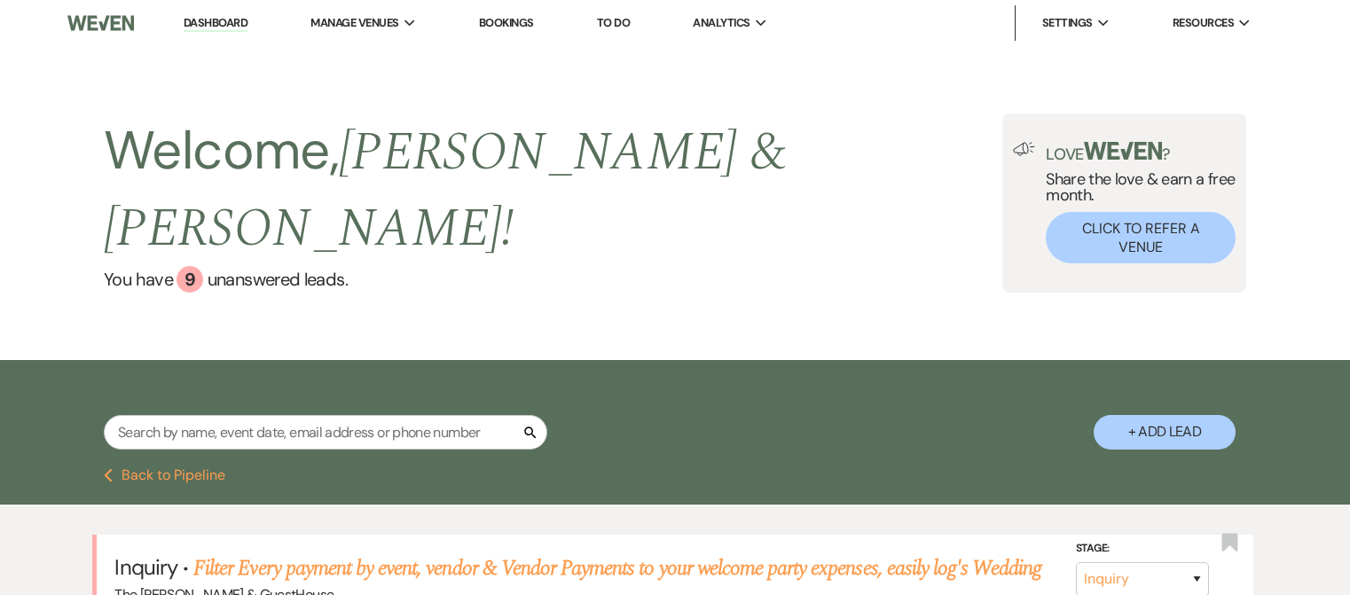
select select "2"
select select "8"
select select "5"
select select "8"
select select "5"
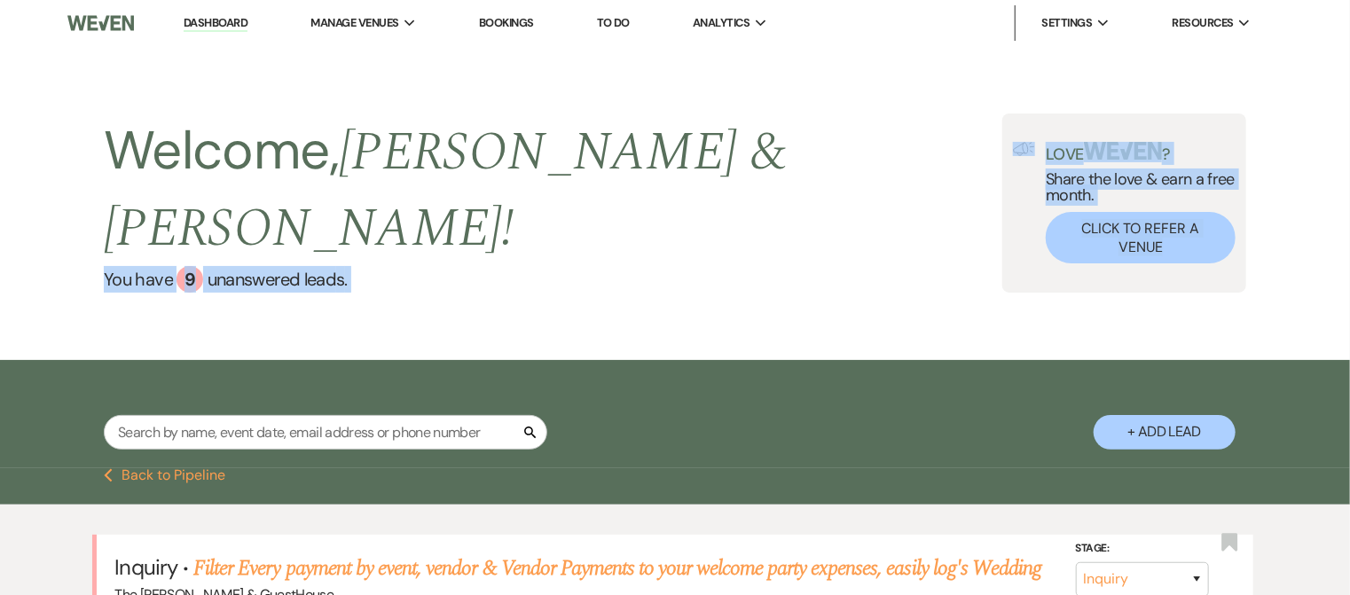
drag, startPoint x: 35, startPoint y: 287, endPoint x: 137, endPoint y: 364, distance: 128.6
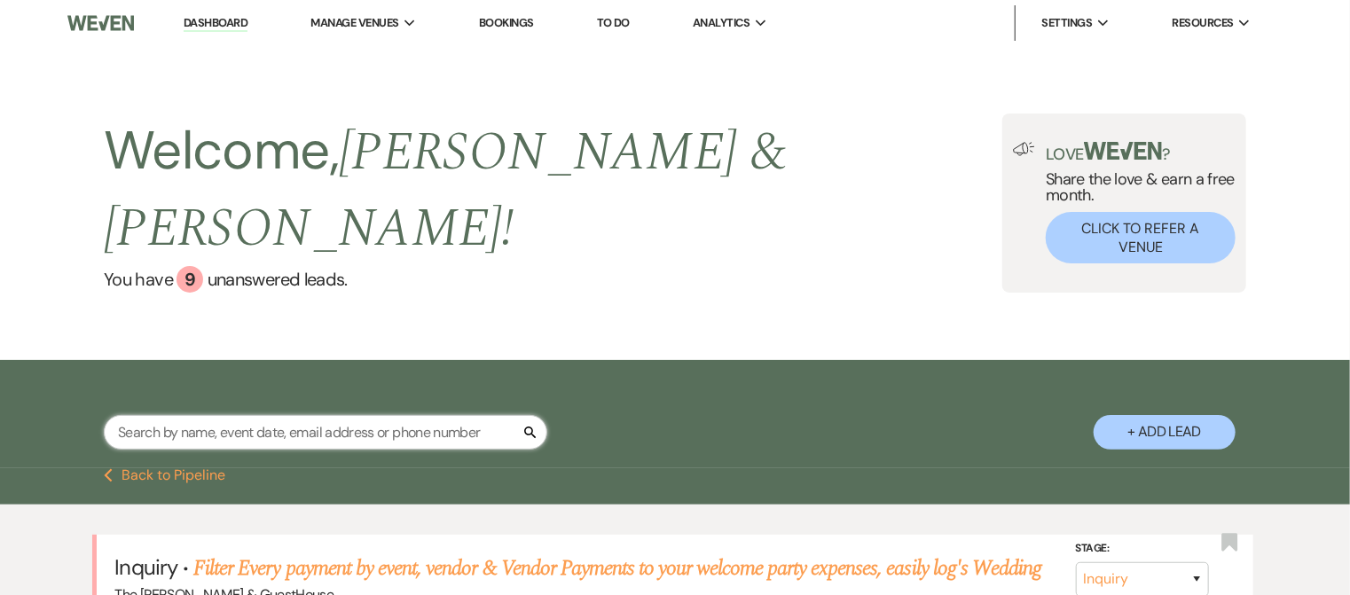
click at [155, 415] on input "text" at bounding box center [326, 432] width 444 height 35
click at [138, 415] on input "text" at bounding box center [326, 432] width 444 height 35
click at [543, 415] on input "text" at bounding box center [326, 432] width 444 height 35
click at [535, 425] on icon "X" at bounding box center [531, 432] width 14 height 14
click at [532, 425] on icon "X" at bounding box center [531, 432] width 14 height 14
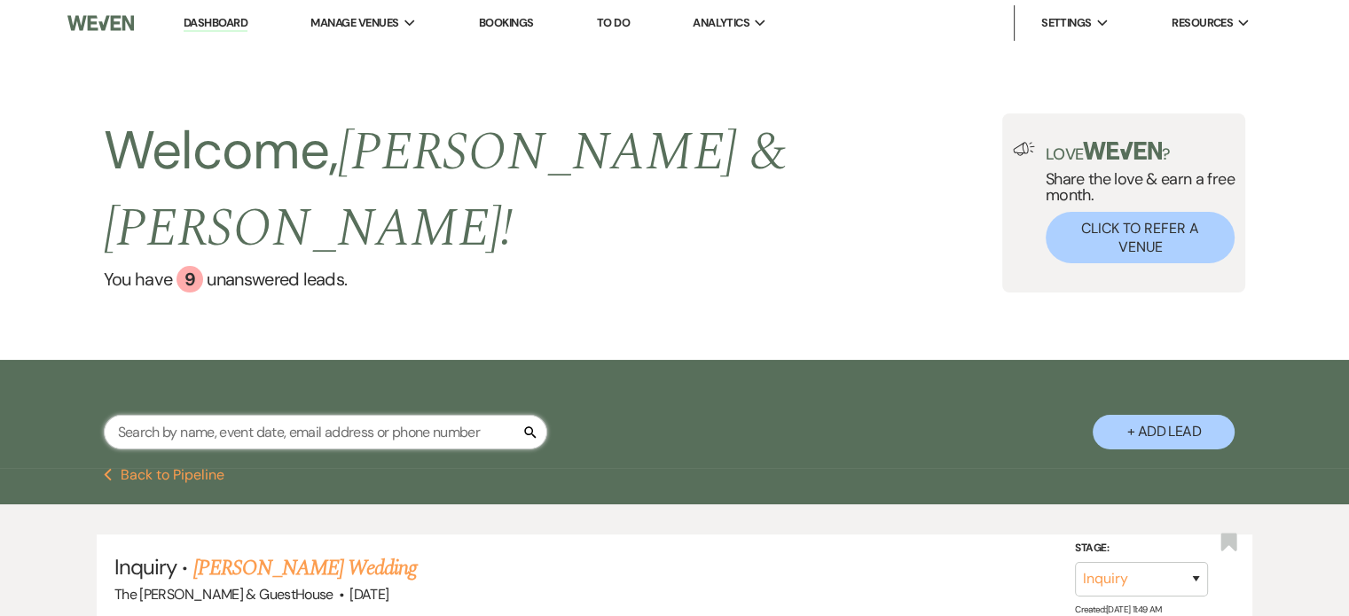
click at [511, 415] on input "text" at bounding box center [326, 432] width 444 height 35
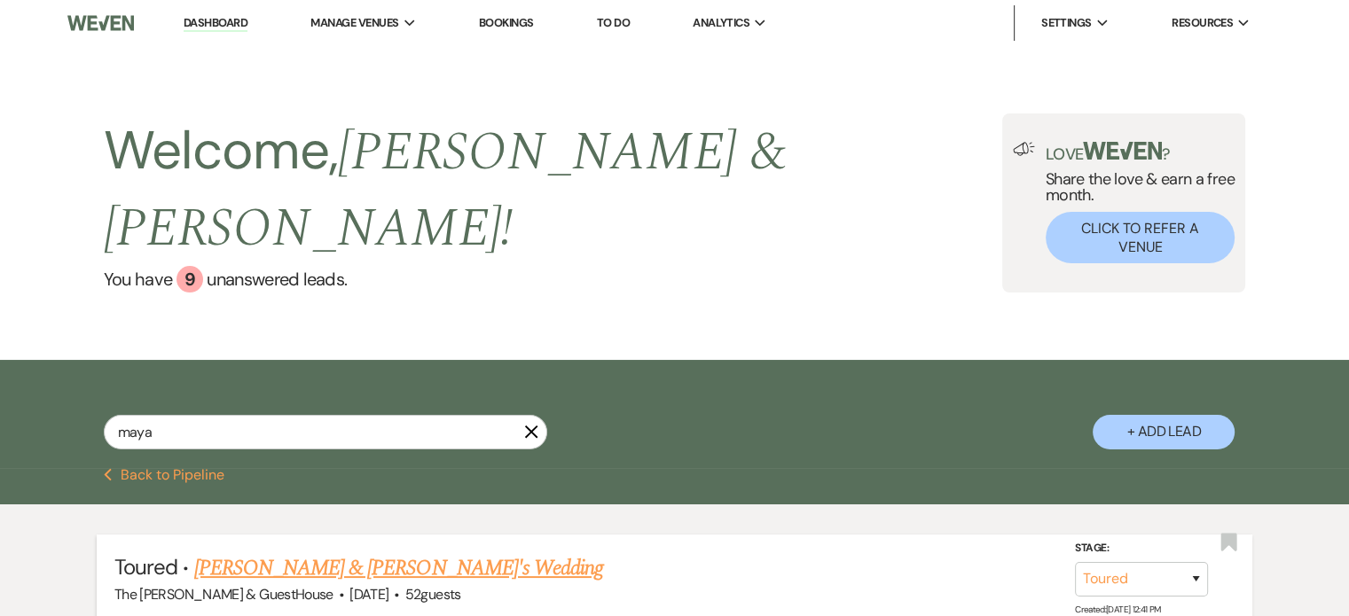
click at [395, 553] on link "[PERSON_NAME] & [PERSON_NAME]'s Wedding" at bounding box center [399, 569] width 410 height 32
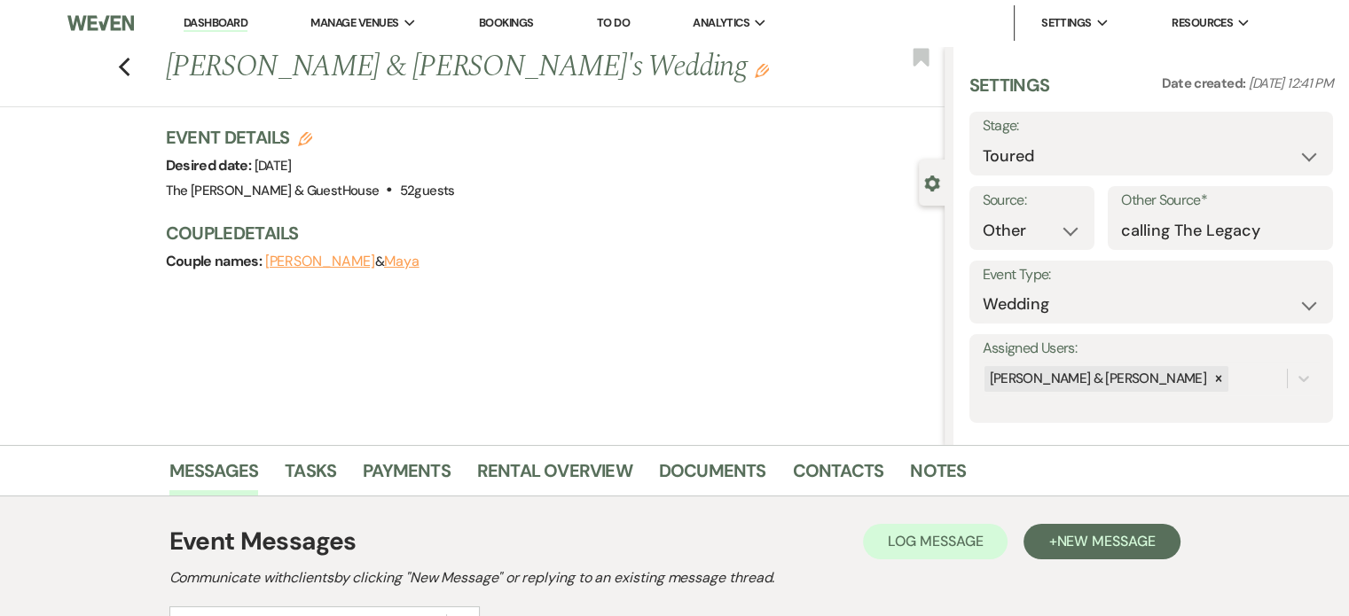
scroll to position [247, 0]
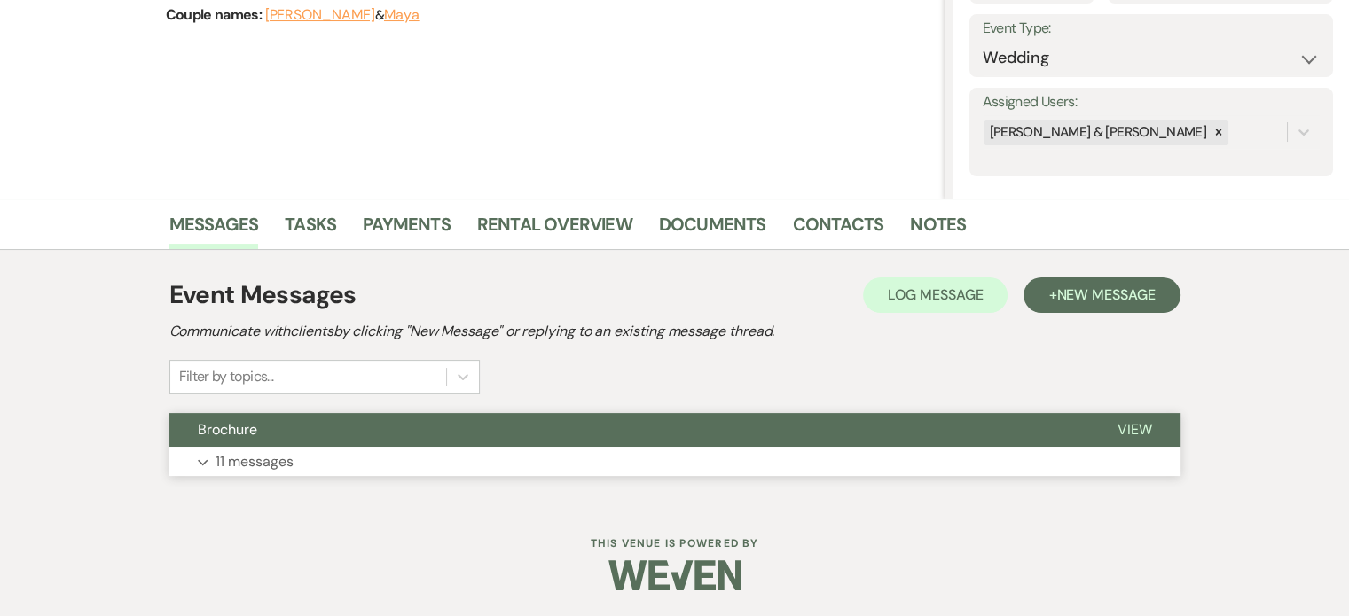
click at [260, 463] on p "11 messages" at bounding box center [255, 462] width 78 height 23
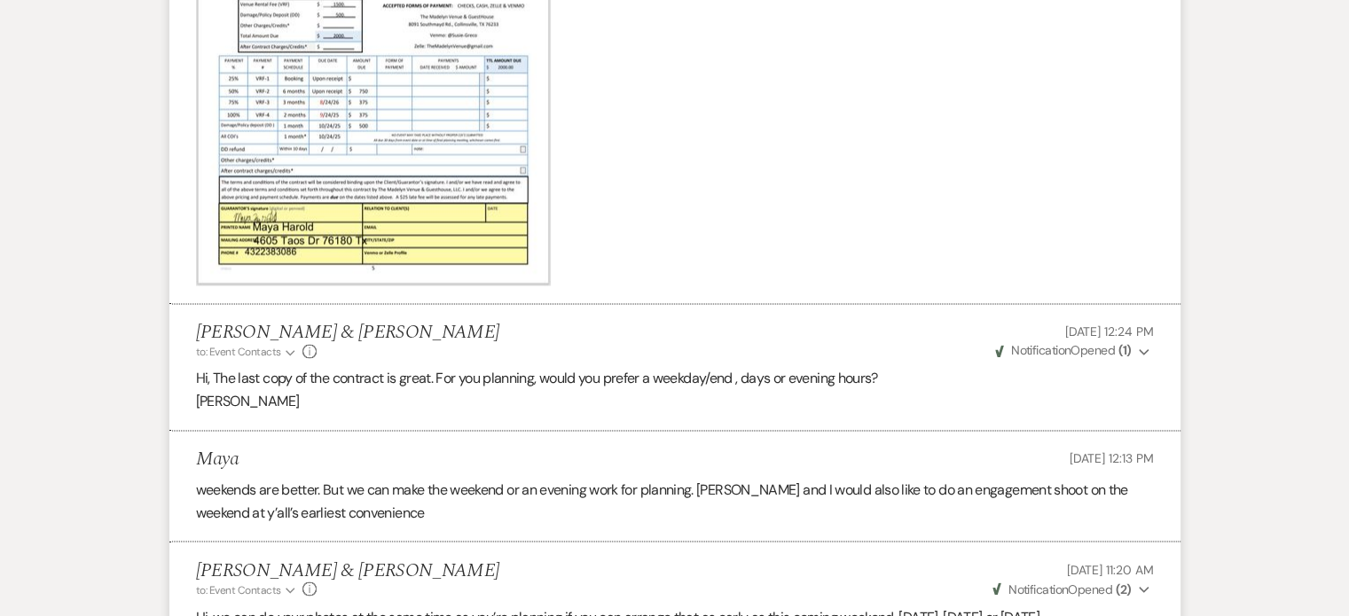
scroll to position [2881, 0]
